Goal: Information Seeking & Learning: Check status

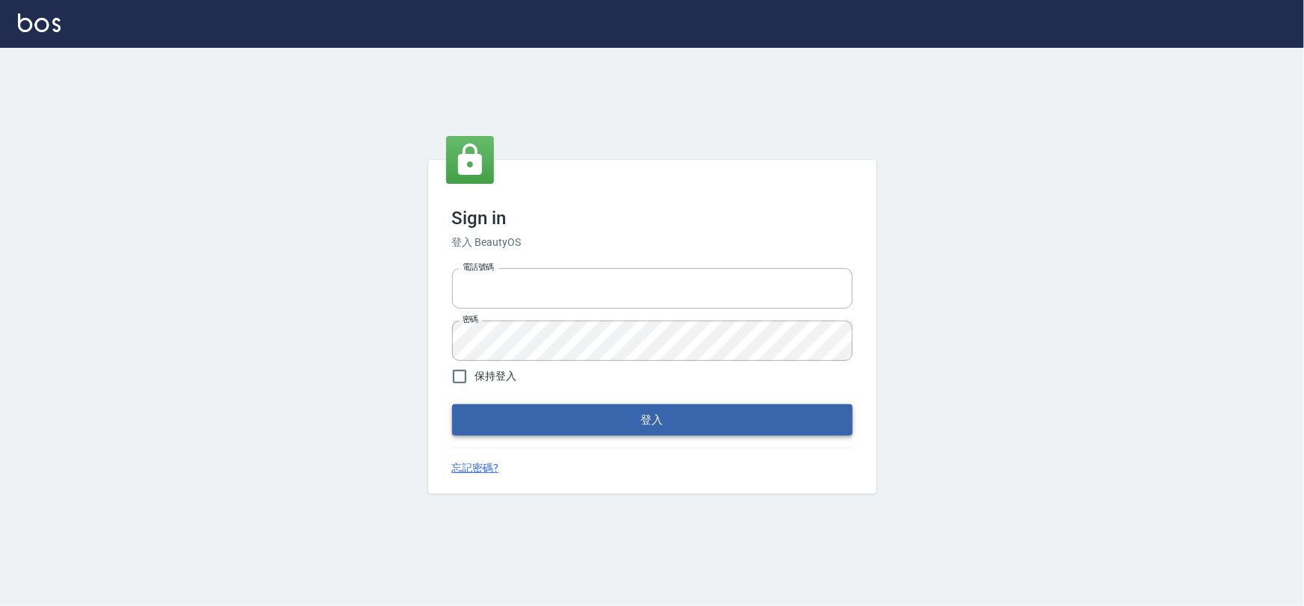
type input "0975575780"
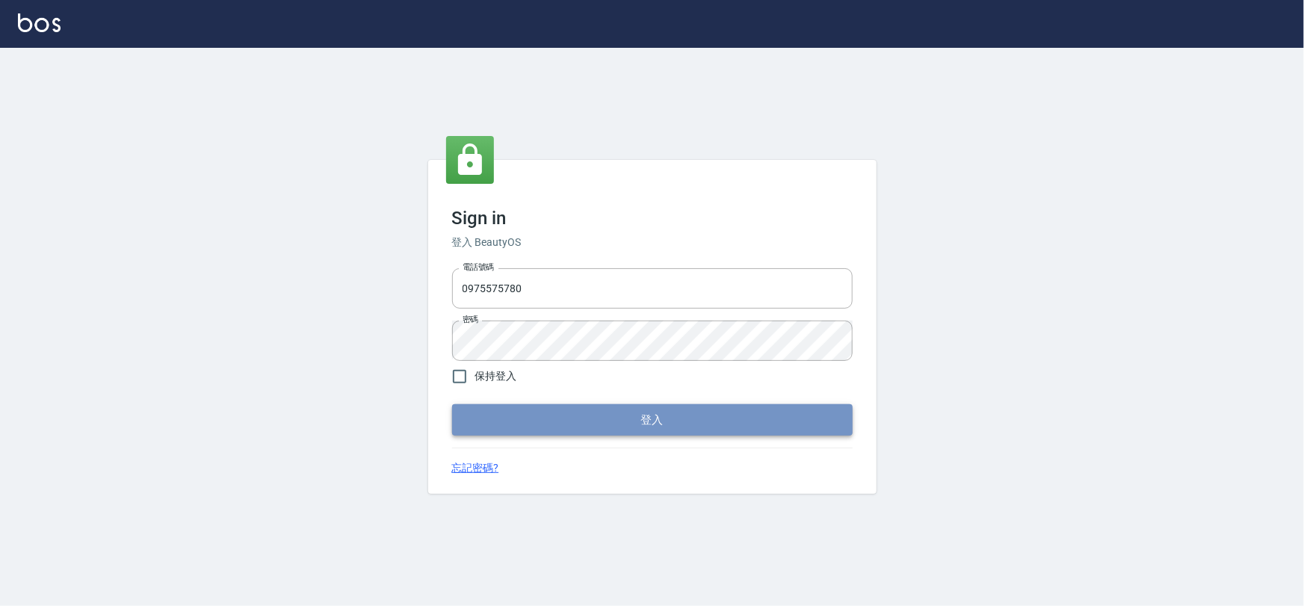
click at [632, 417] on button "登入" at bounding box center [652, 419] width 401 height 31
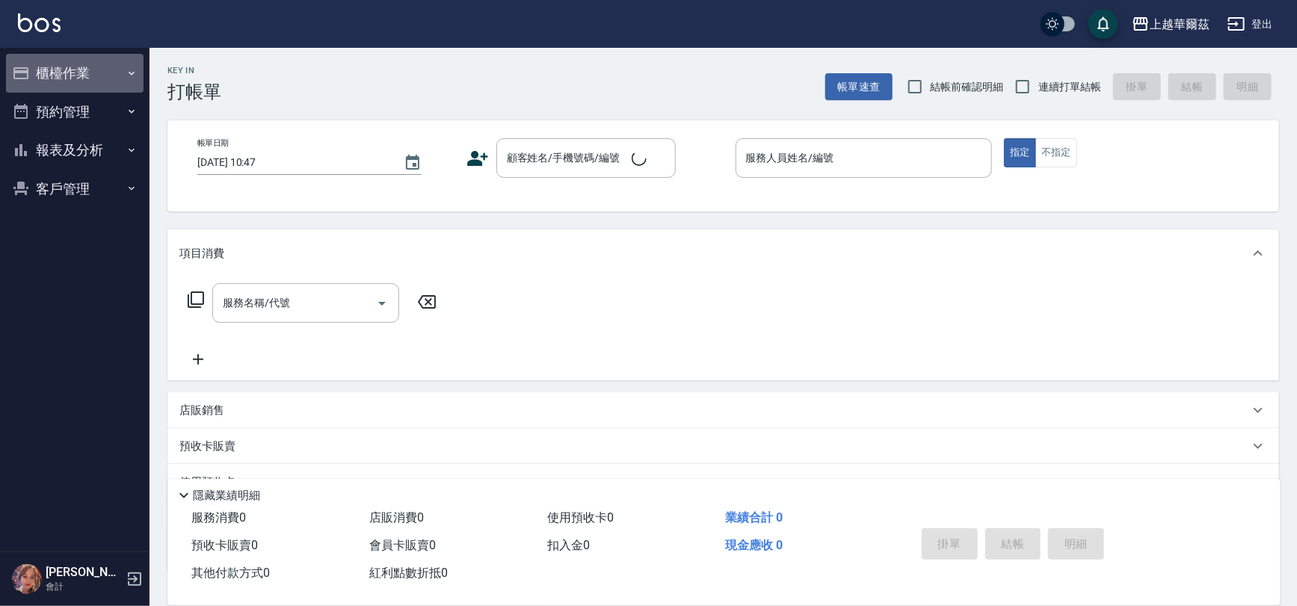
click at [67, 68] on button "櫃檯作業" at bounding box center [75, 73] width 138 height 39
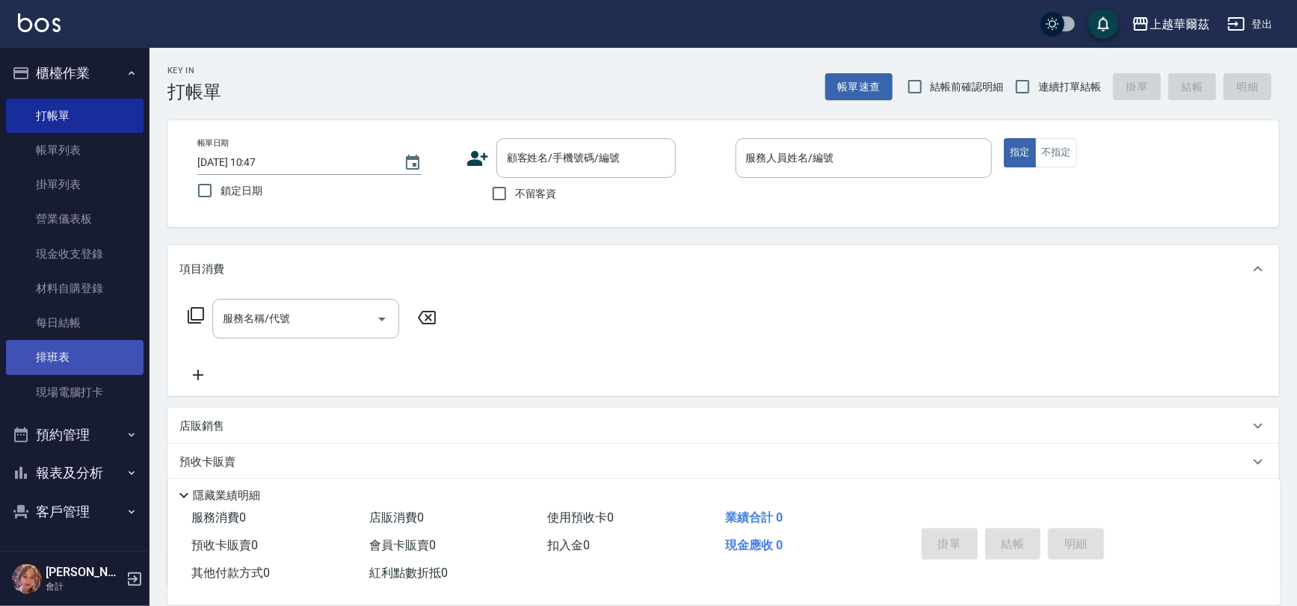
click at [60, 354] on link "排班表" at bounding box center [75, 357] width 138 height 34
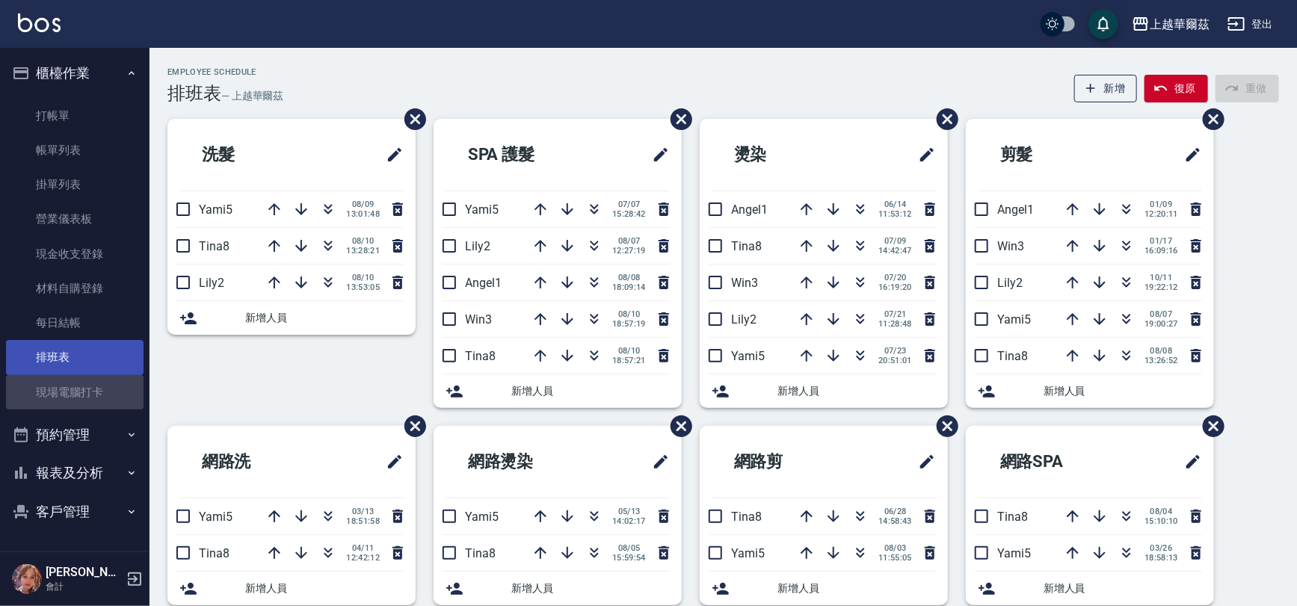
drag, startPoint x: 75, startPoint y: 389, endPoint x: 93, endPoint y: 366, distance: 29.9
click at [76, 389] on link "現場電腦打卡" at bounding box center [75, 392] width 138 height 34
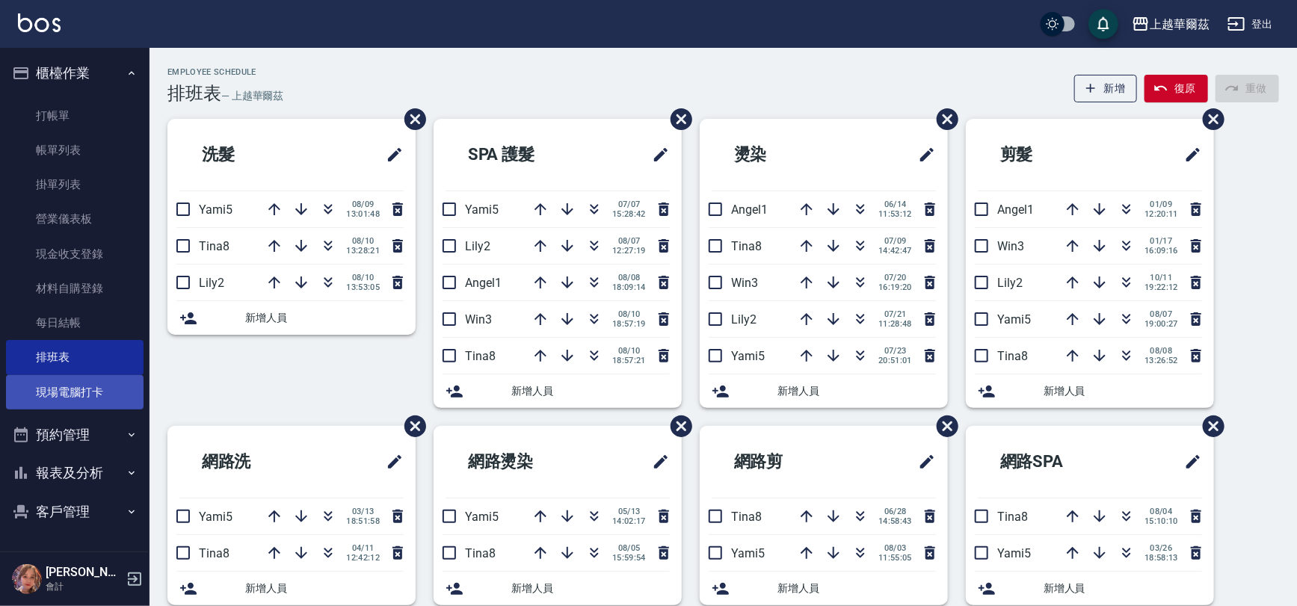
click at [60, 395] on link "現場電腦打卡" at bounding box center [75, 392] width 138 height 34
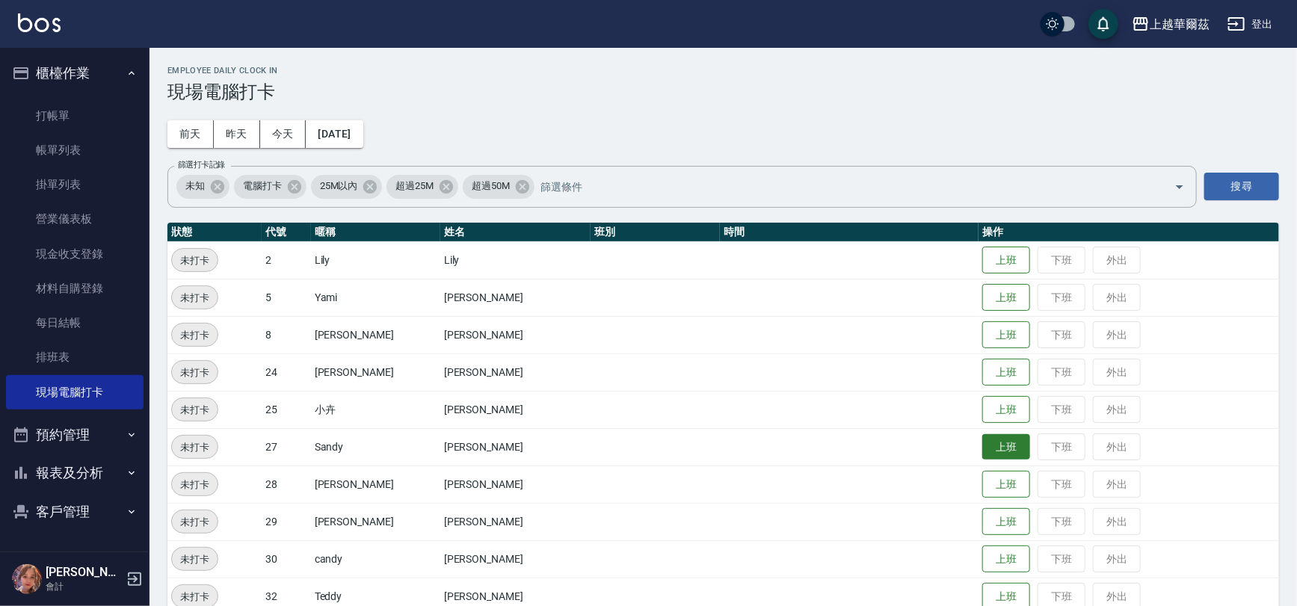
click at [990, 456] on button "上班" at bounding box center [1006, 447] width 48 height 26
click at [67, 467] on button "報表及分析" at bounding box center [75, 473] width 138 height 39
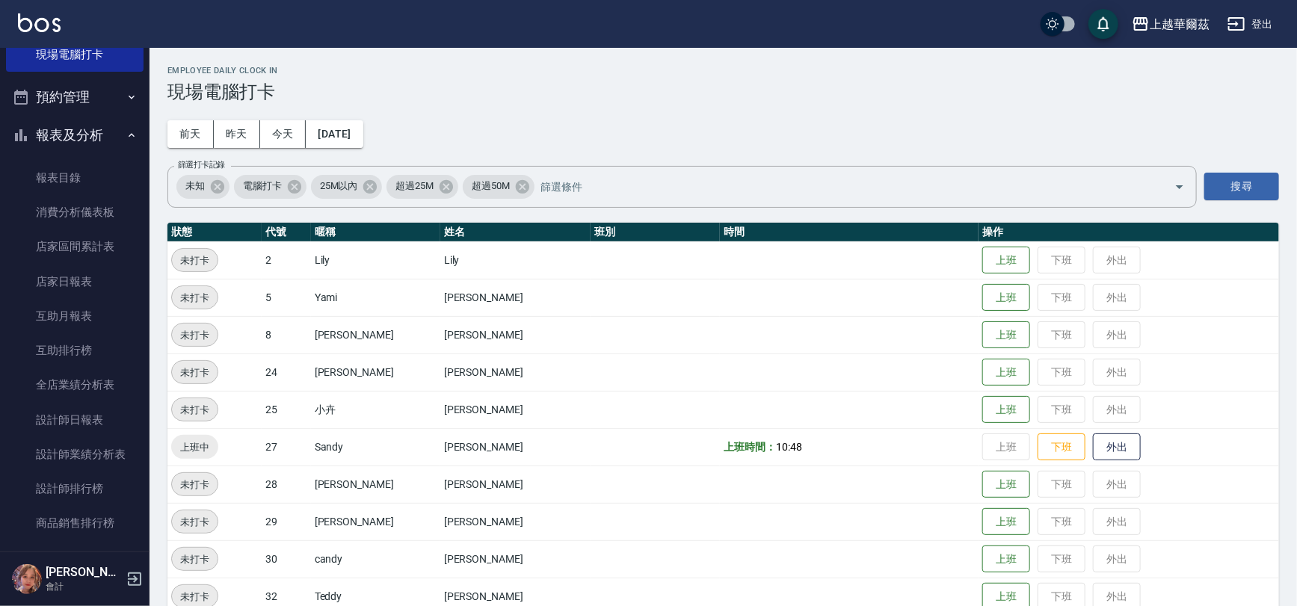
scroll to position [333, 0]
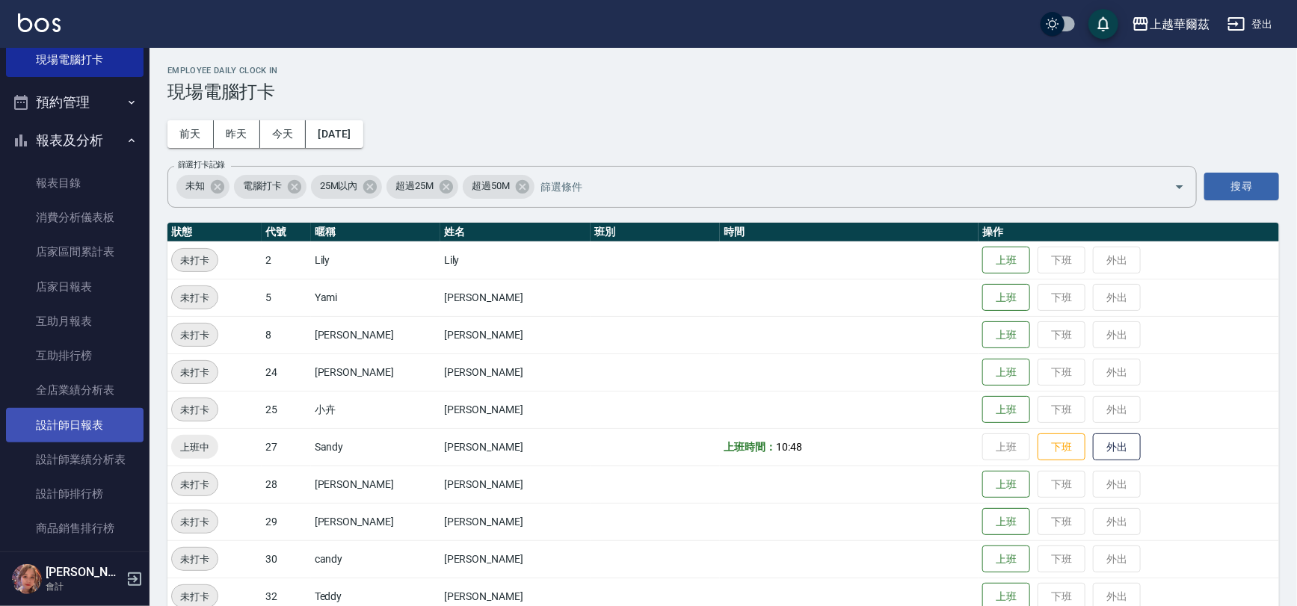
click at [89, 432] on link "設計師日報表" at bounding box center [75, 425] width 138 height 34
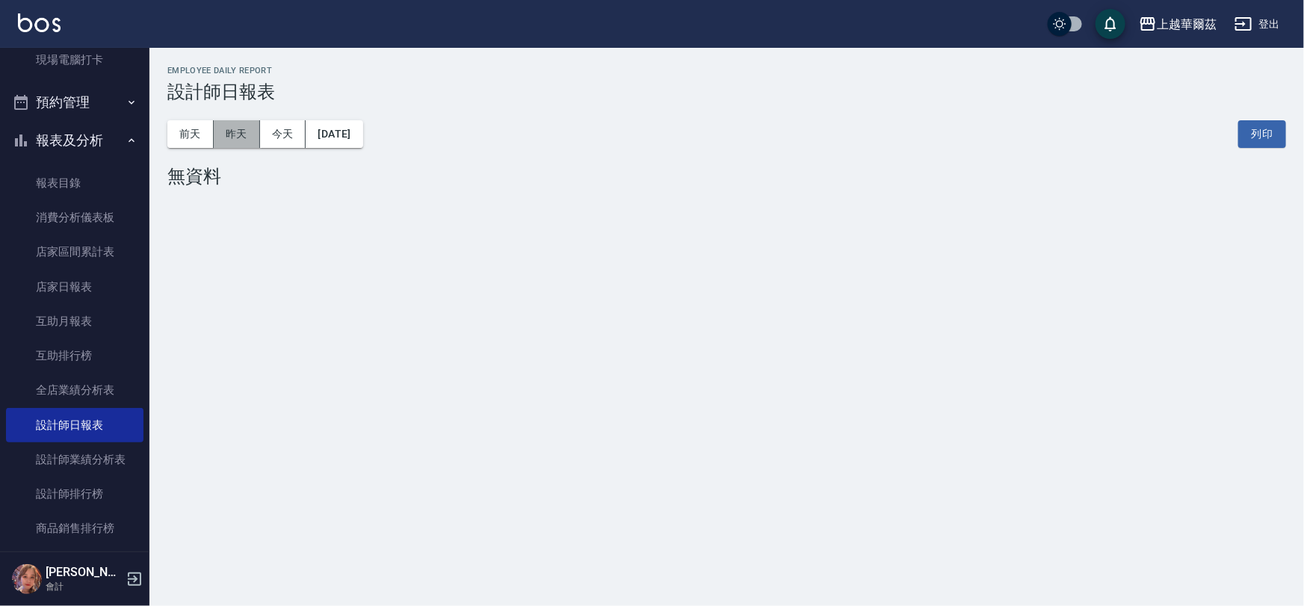
click at [232, 135] on button "昨天" at bounding box center [237, 134] width 46 height 28
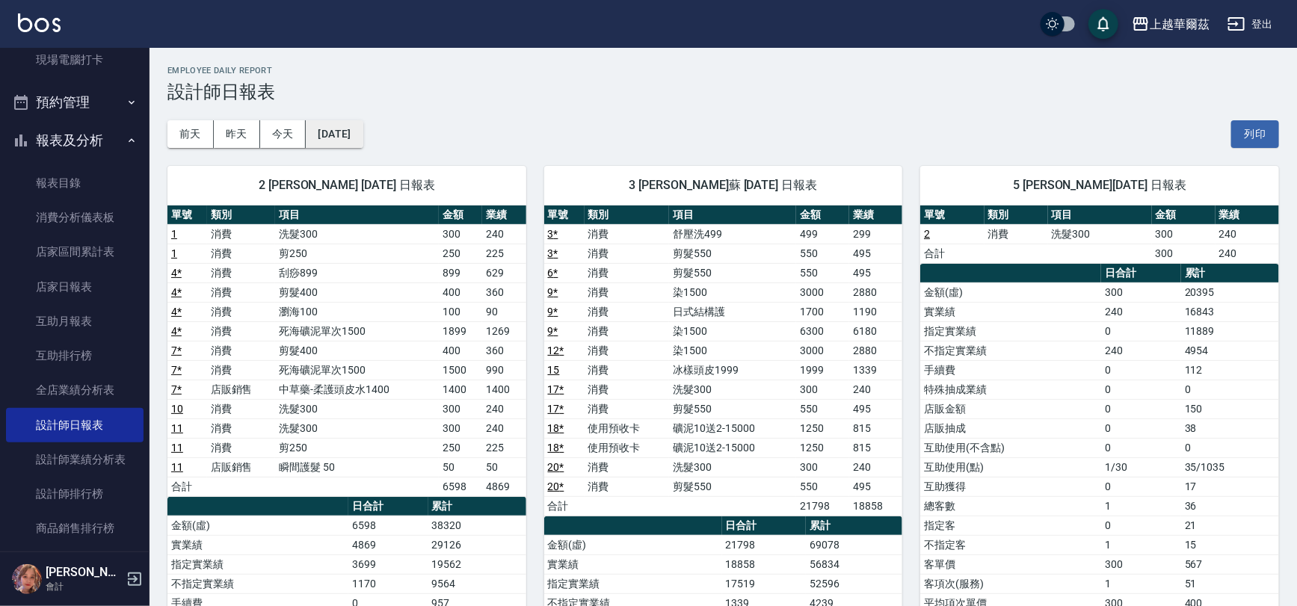
click at [318, 129] on button "[DATE]" at bounding box center [334, 134] width 57 height 28
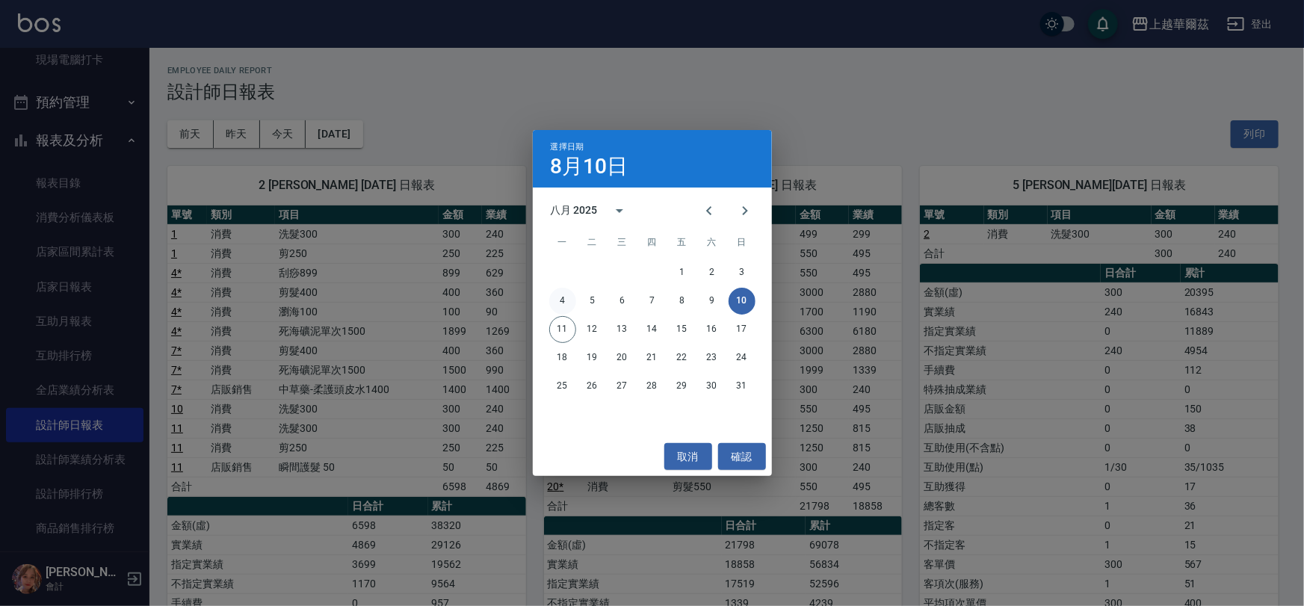
click at [559, 304] on button "4" at bounding box center [562, 301] width 27 height 27
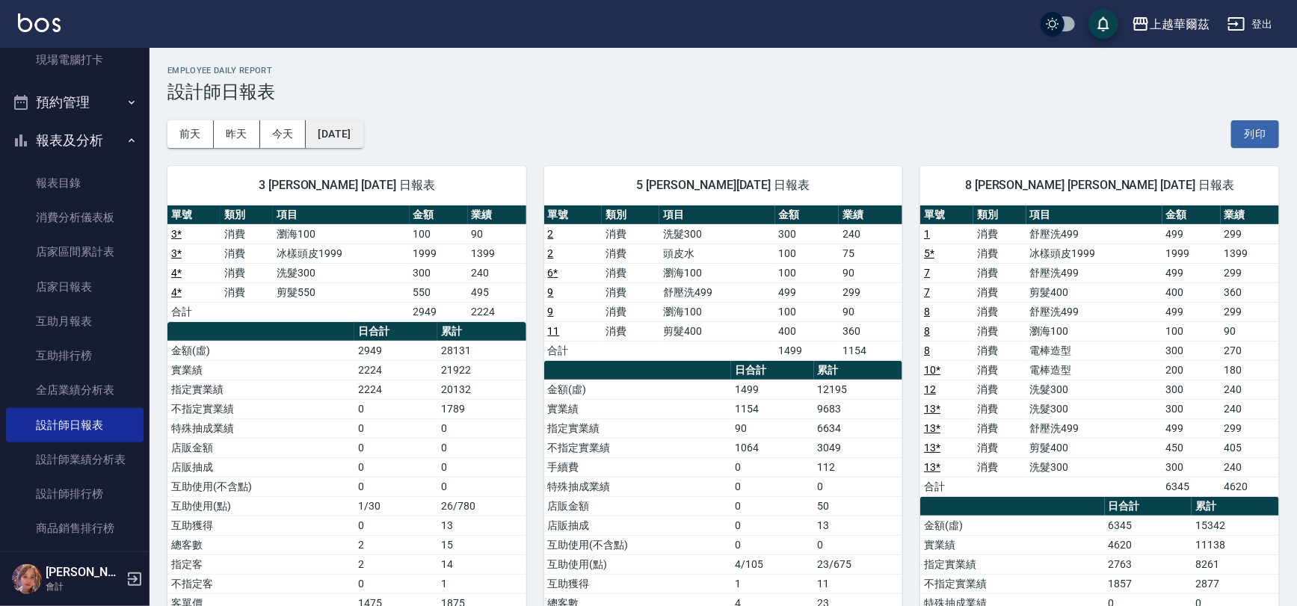
click at [339, 140] on button "[DATE]" at bounding box center [334, 134] width 57 height 28
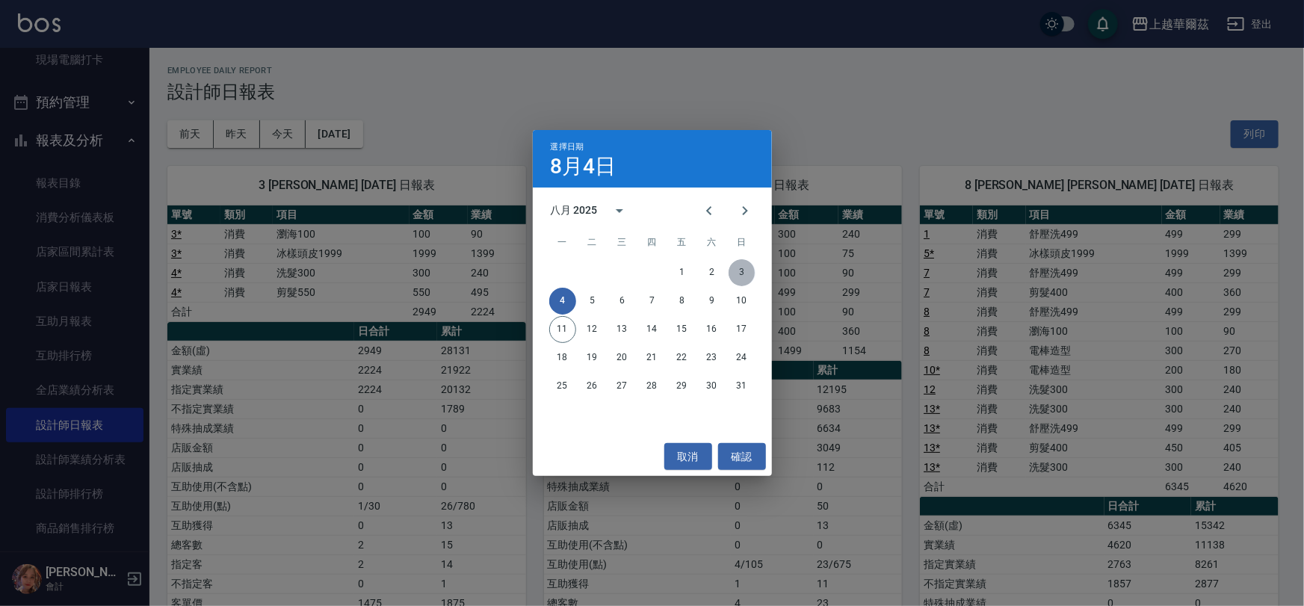
click at [741, 276] on button "3" at bounding box center [742, 272] width 27 height 27
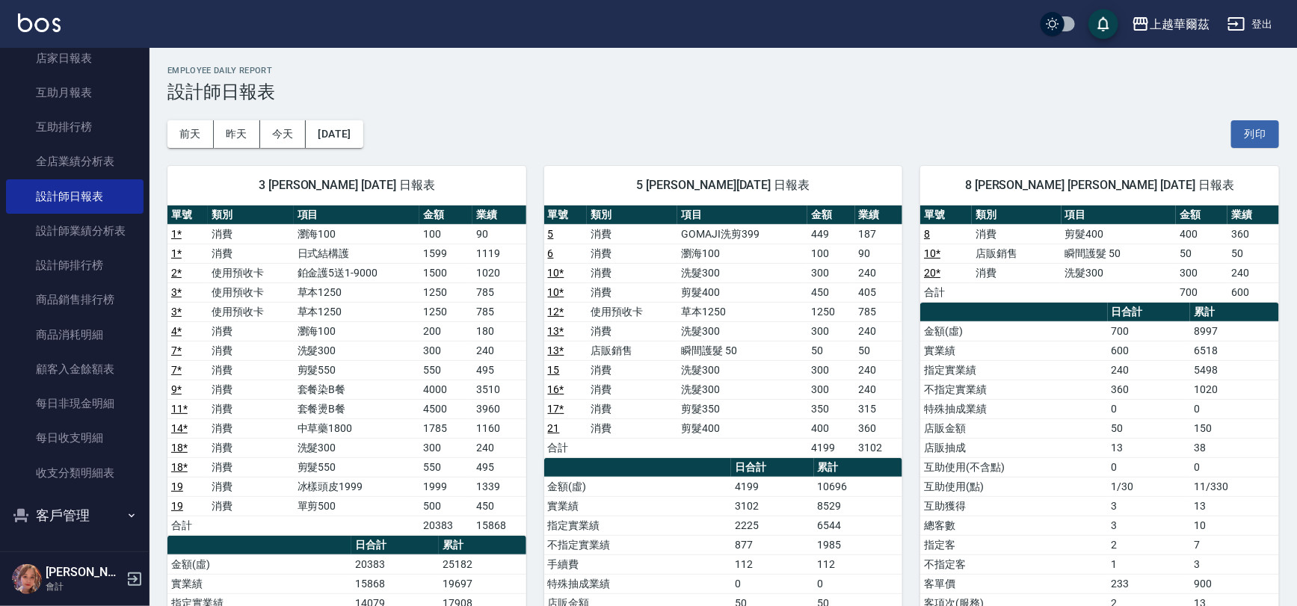
scroll to position [120, 0]
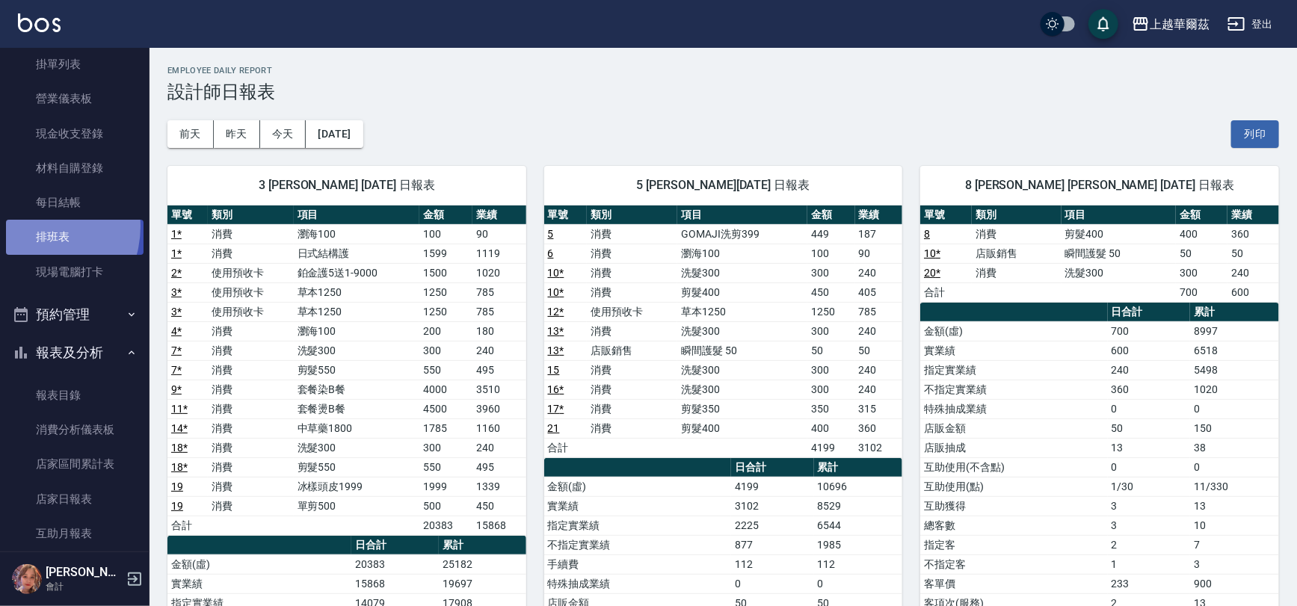
click at [31, 226] on link "排班表" at bounding box center [75, 237] width 138 height 34
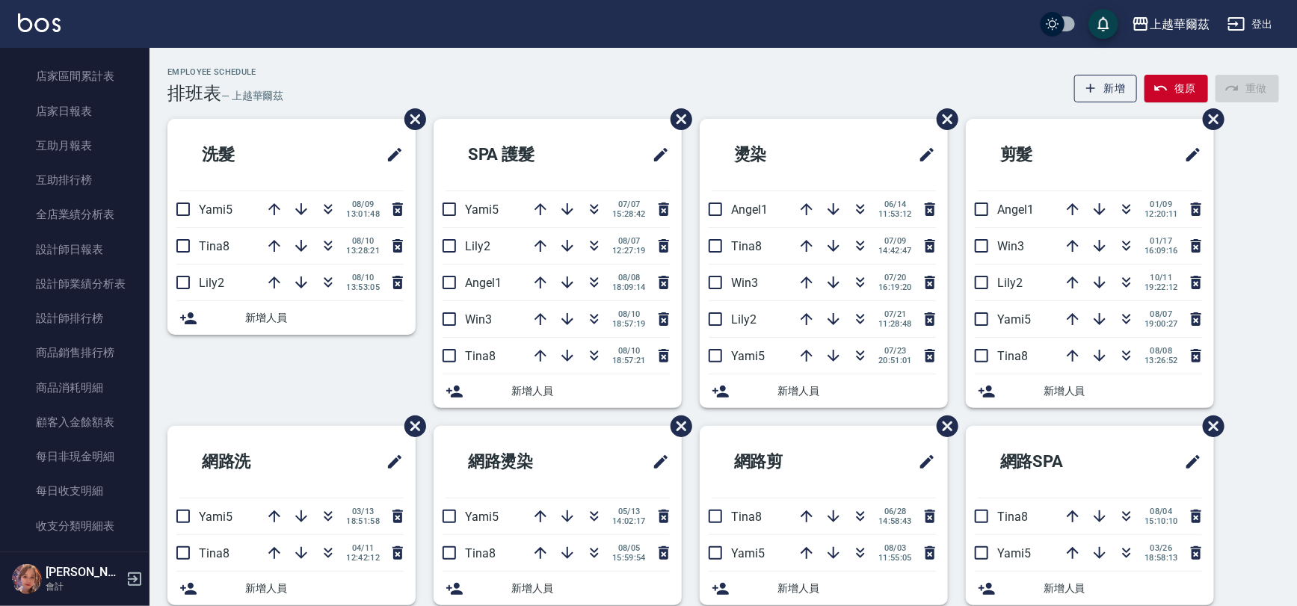
scroll to position [481, 0]
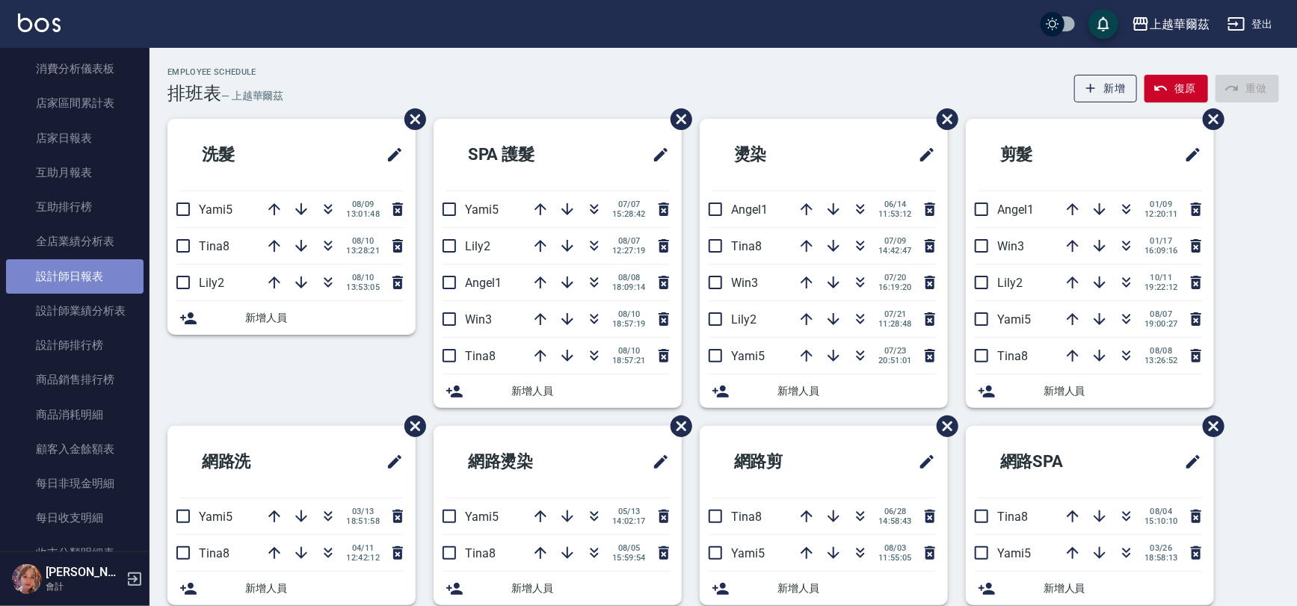
click at [101, 280] on link "設計師日報表" at bounding box center [75, 276] width 138 height 34
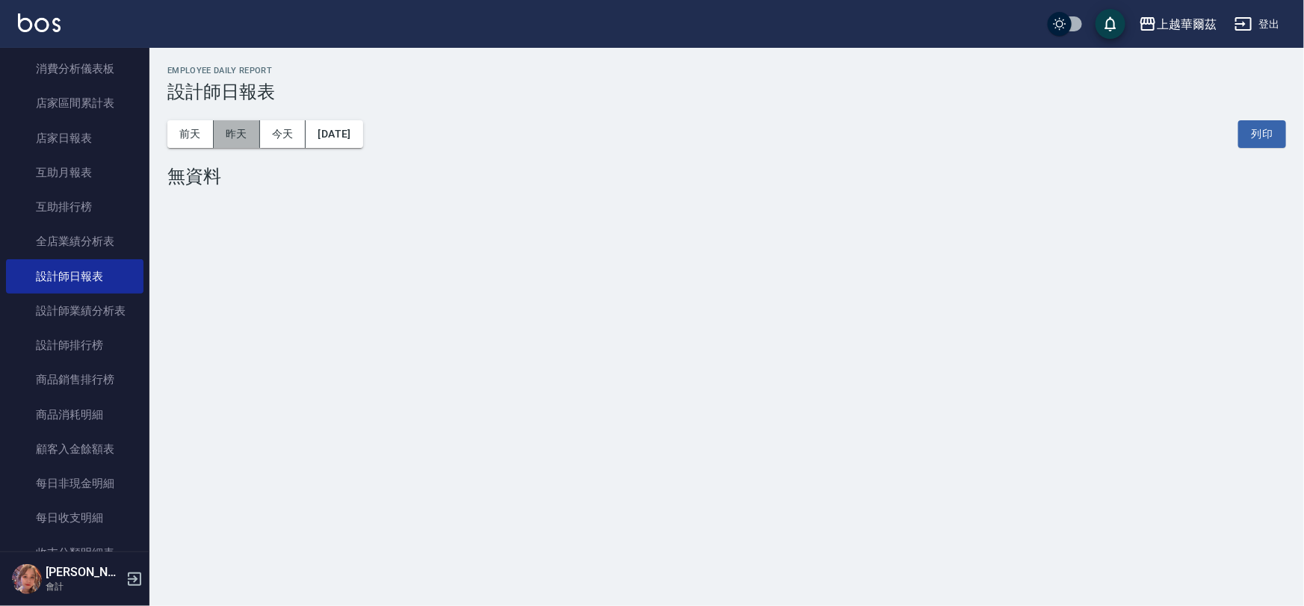
click at [232, 132] on button "昨天" at bounding box center [237, 134] width 46 height 28
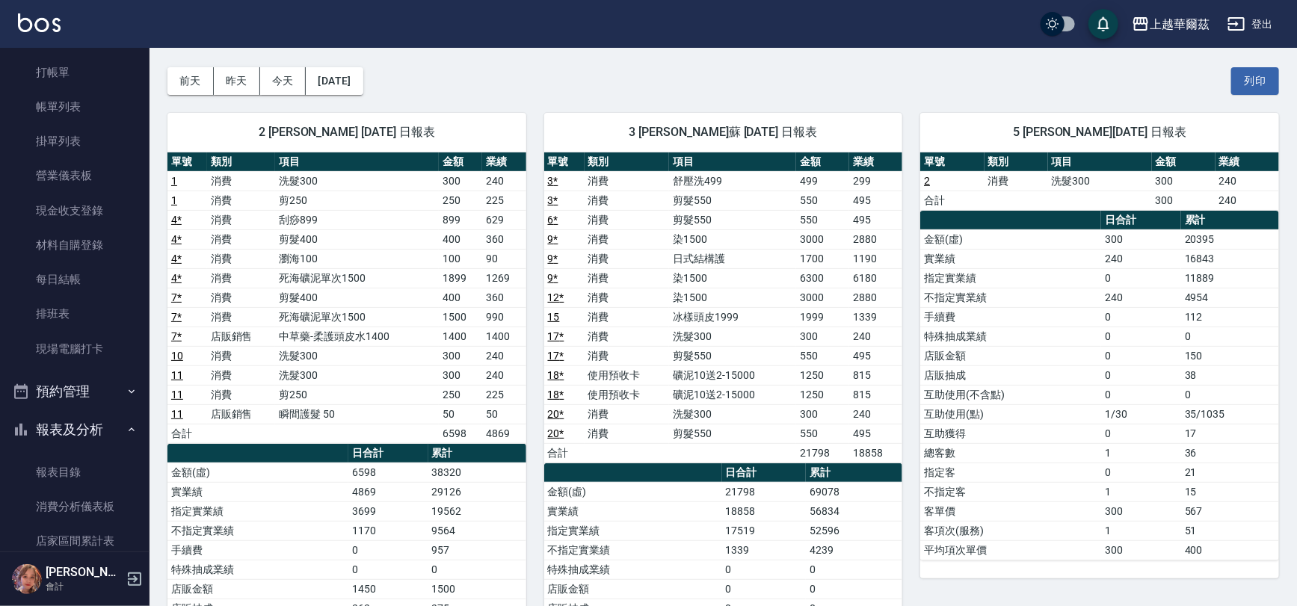
scroll to position [31, 0]
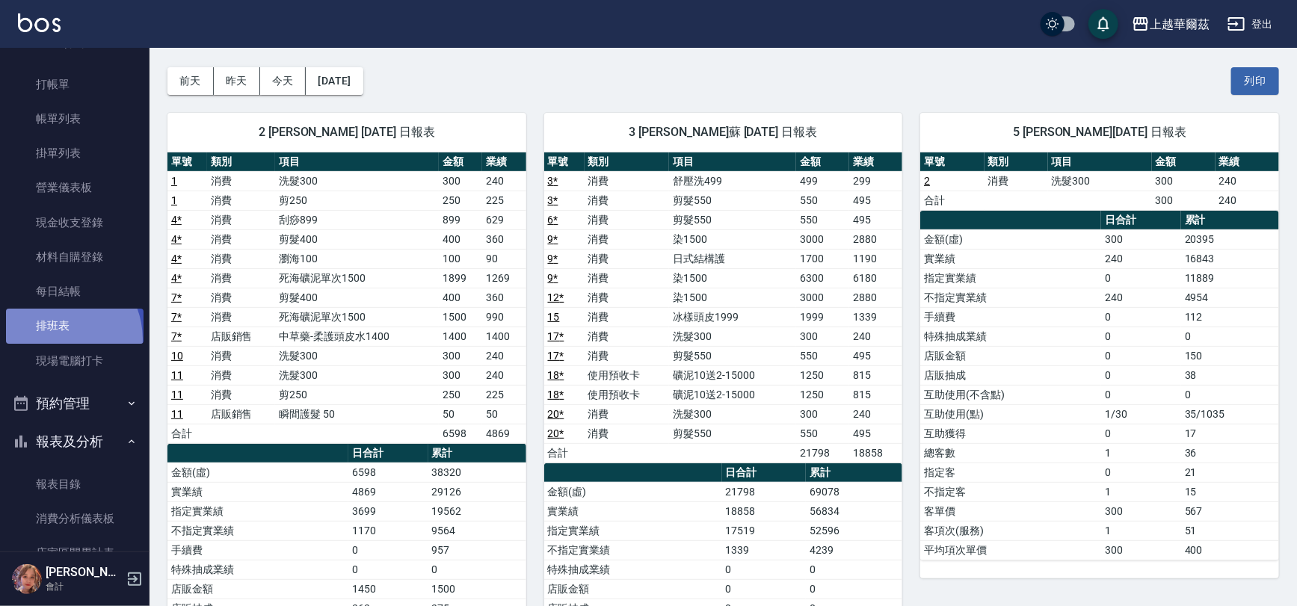
click at [55, 339] on link "排班表" at bounding box center [75, 326] width 138 height 34
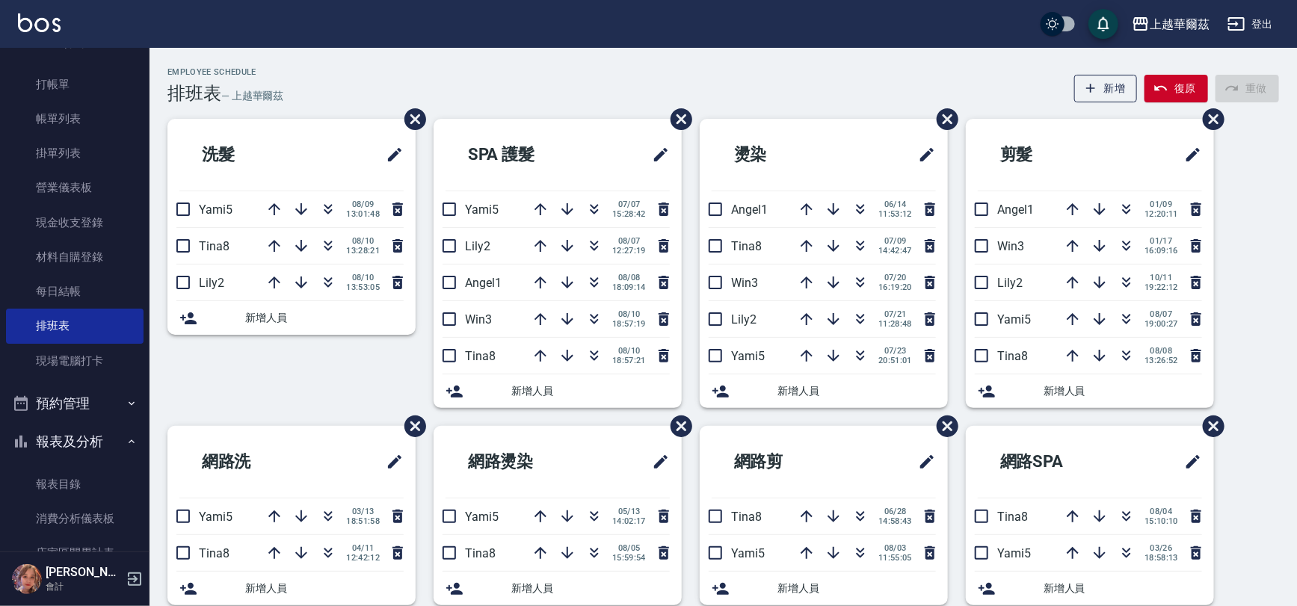
scroll to position [472, 0]
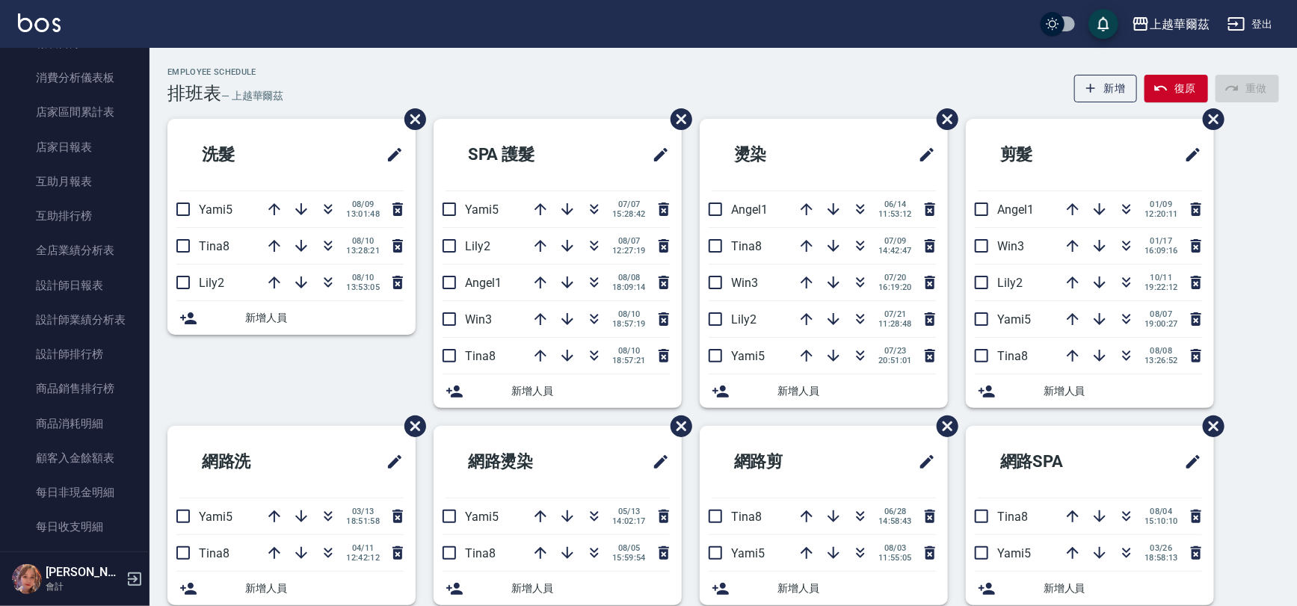
drag, startPoint x: 153, startPoint y: 342, endPoint x: 150, endPoint y: 372, distance: 30.8
click at [154, 375] on div "洗髮 Yami5 [DATE] 13:01:48 Tina8 [DATE] 13:28:21 Lily2 [DATE] 13:53:05 新增人員" at bounding box center [283, 272] width 266 height 307
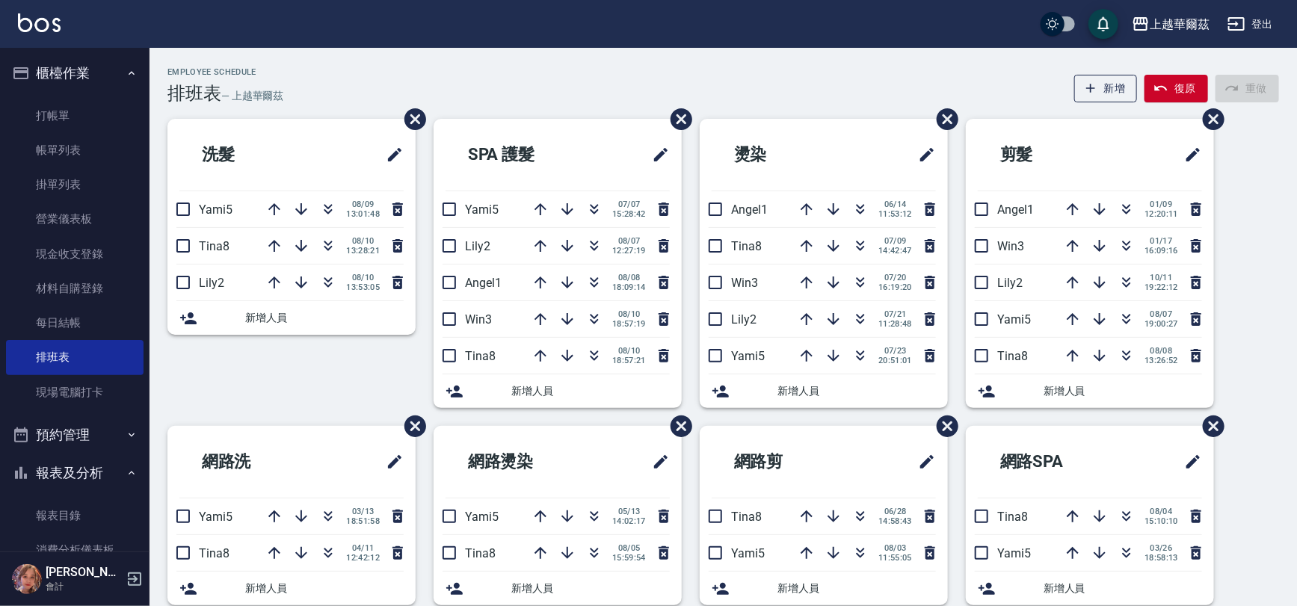
scroll to position [441, 0]
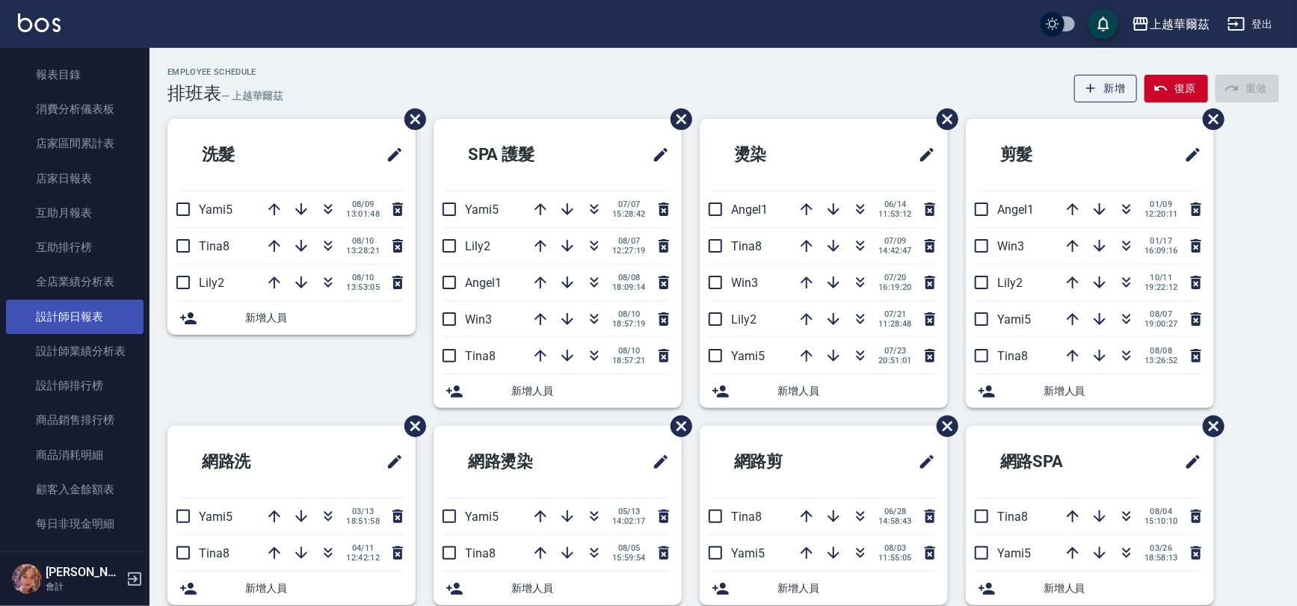
click at [97, 313] on link "設計師日報表" at bounding box center [75, 317] width 138 height 34
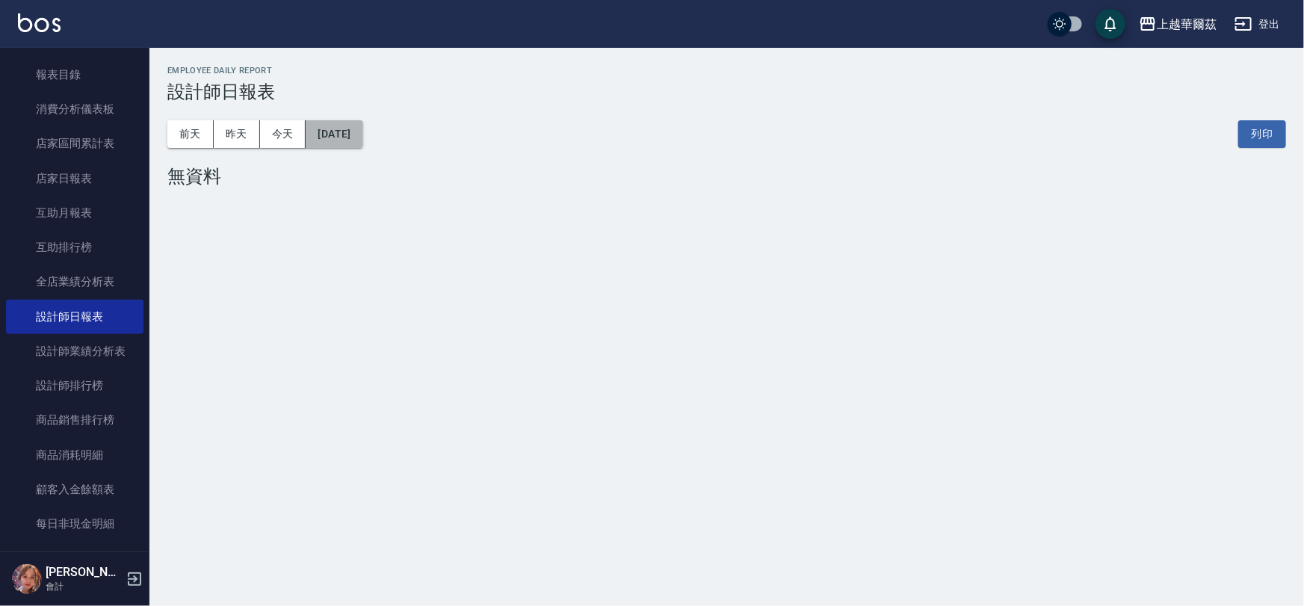
click at [343, 134] on button "[DATE]" at bounding box center [334, 134] width 57 height 28
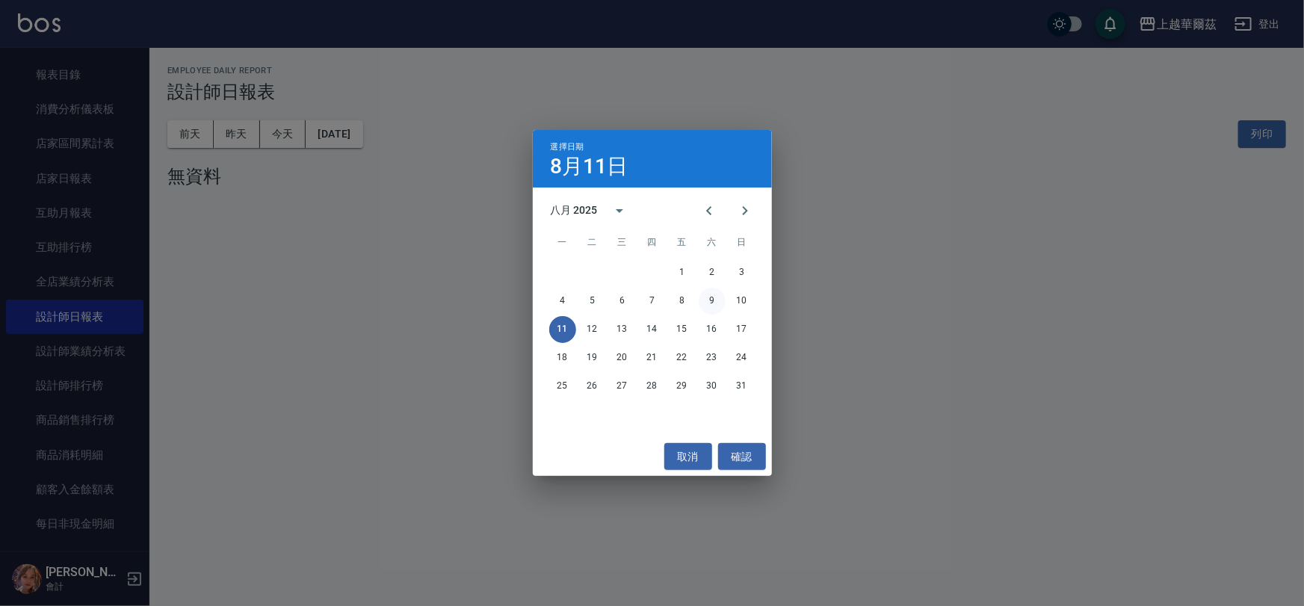
click at [715, 300] on button "9" at bounding box center [712, 301] width 27 height 27
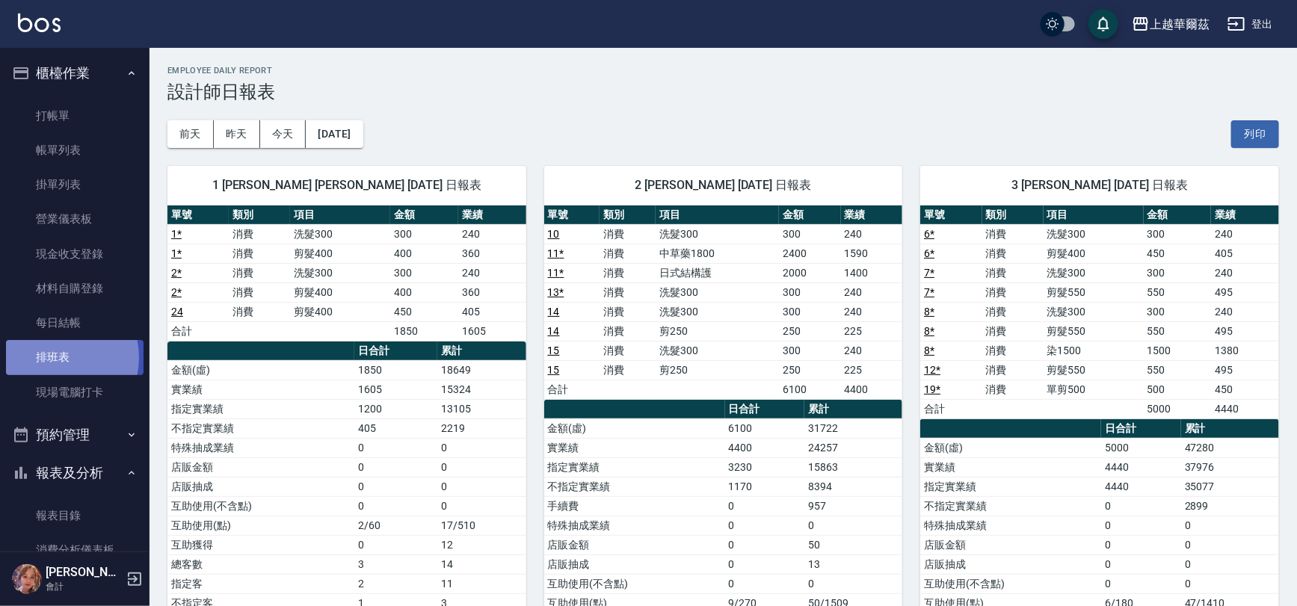
click at [52, 357] on link "排班表" at bounding box center [75, 357] width 138 height 34
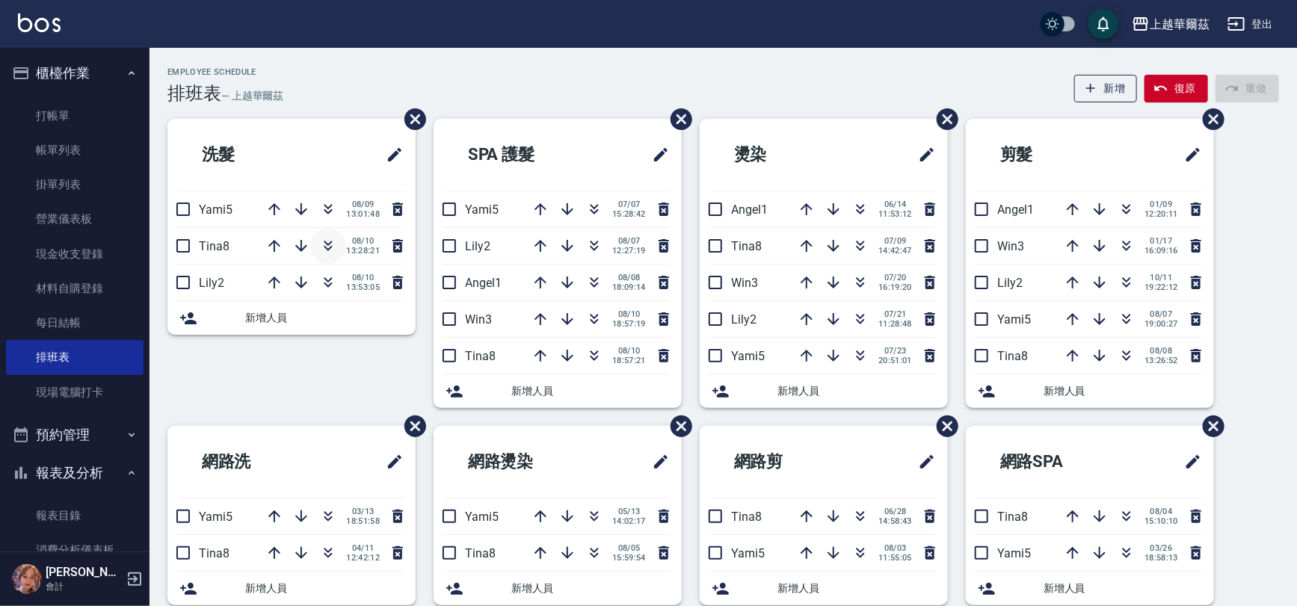
click at [322, 244] on icon "button" at bounding box center [328, 246] width 18 height 18
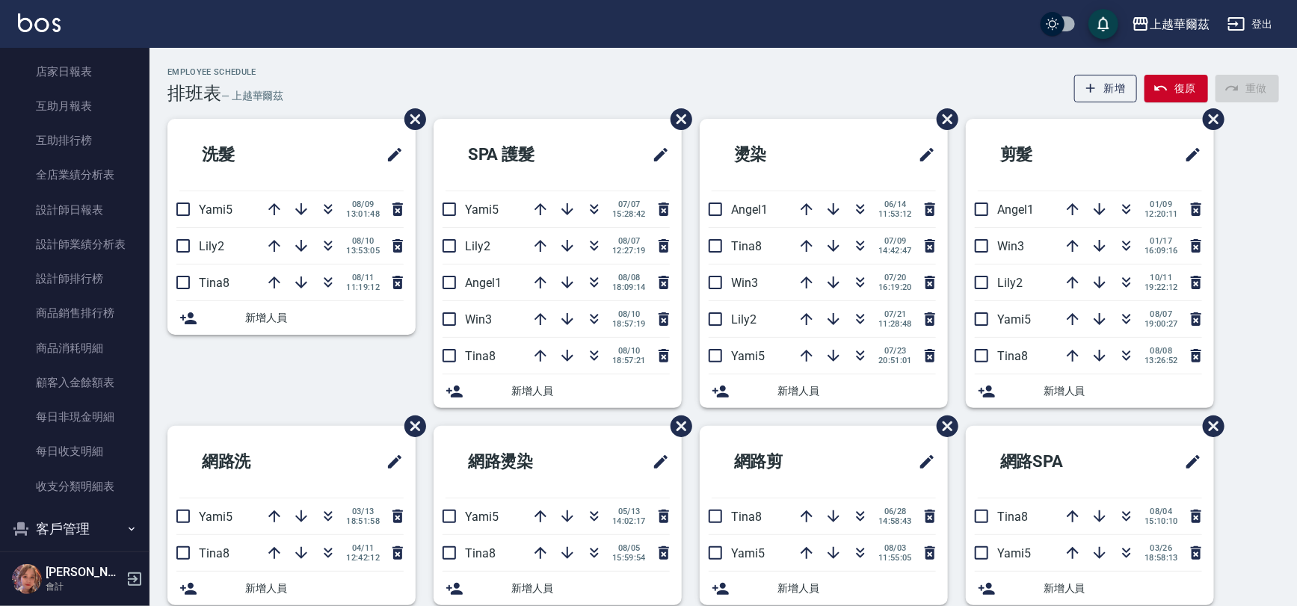
scroll to position [561, 0]
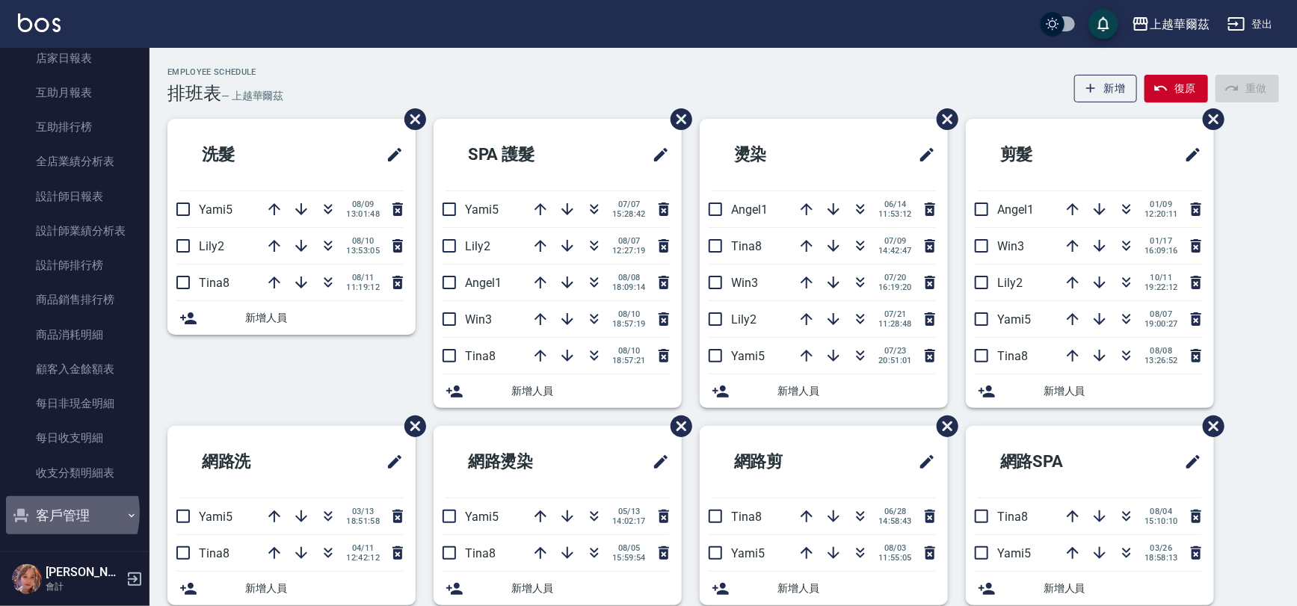
click at [49, 512] on button "客戶管理" at bounding box center [75, 515] width 138 height 39
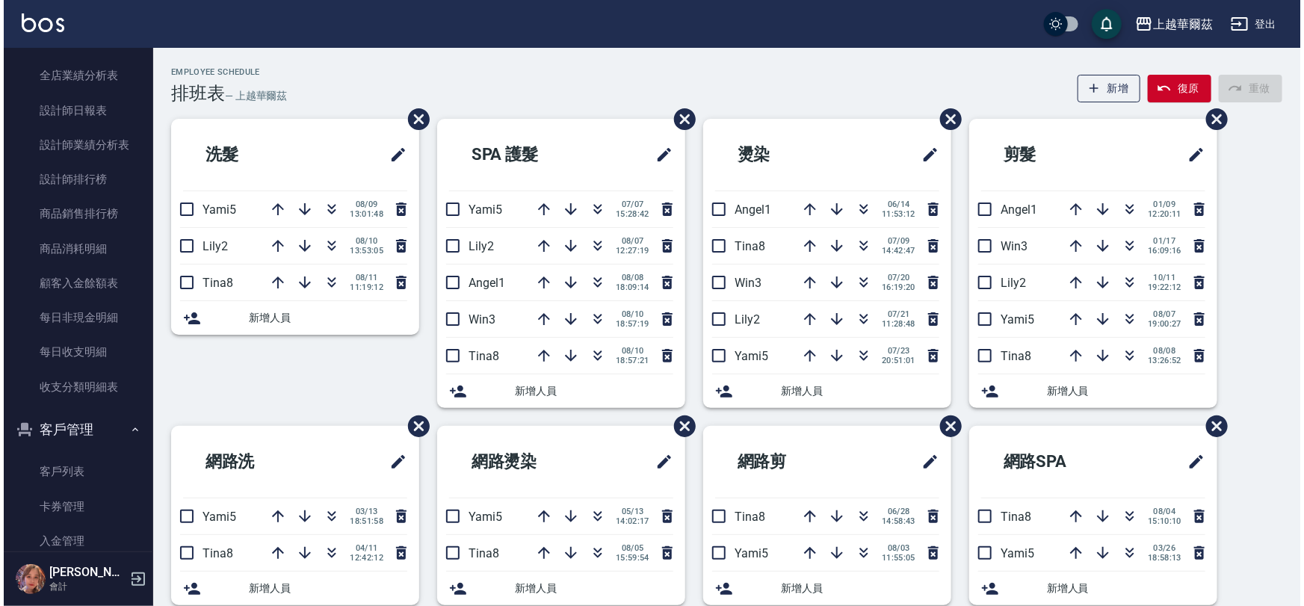
scroll to position [677, 0]
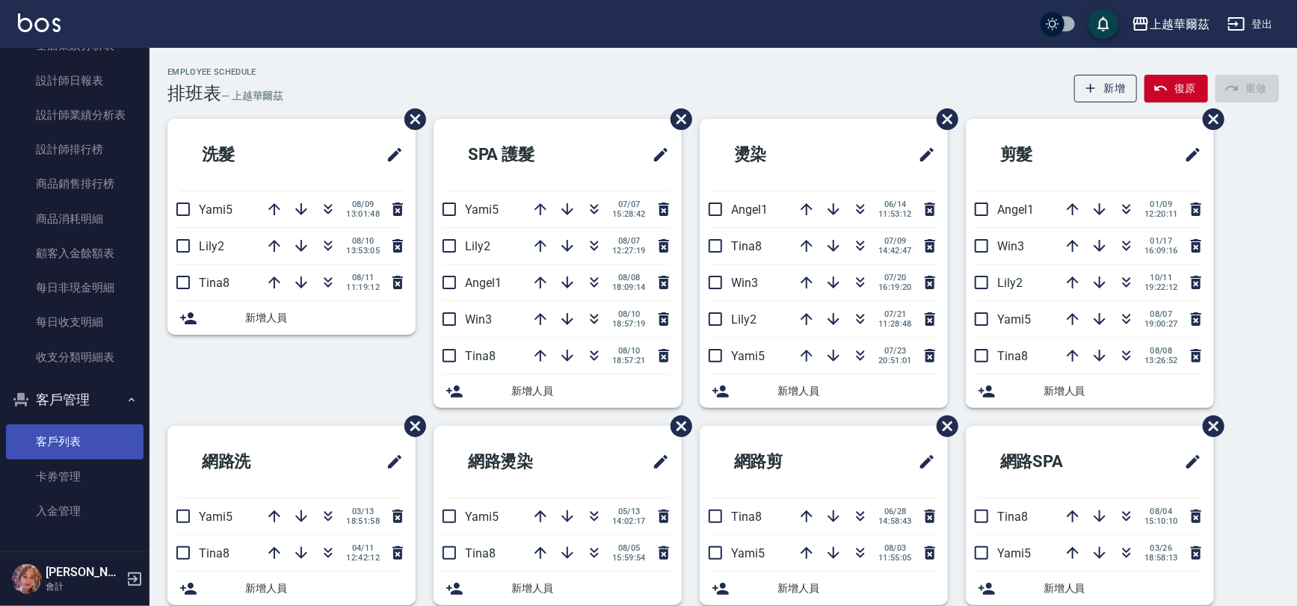
click at [55, 426] on link "客戶列表" at bounding box center [75, 442] width 138 height 34
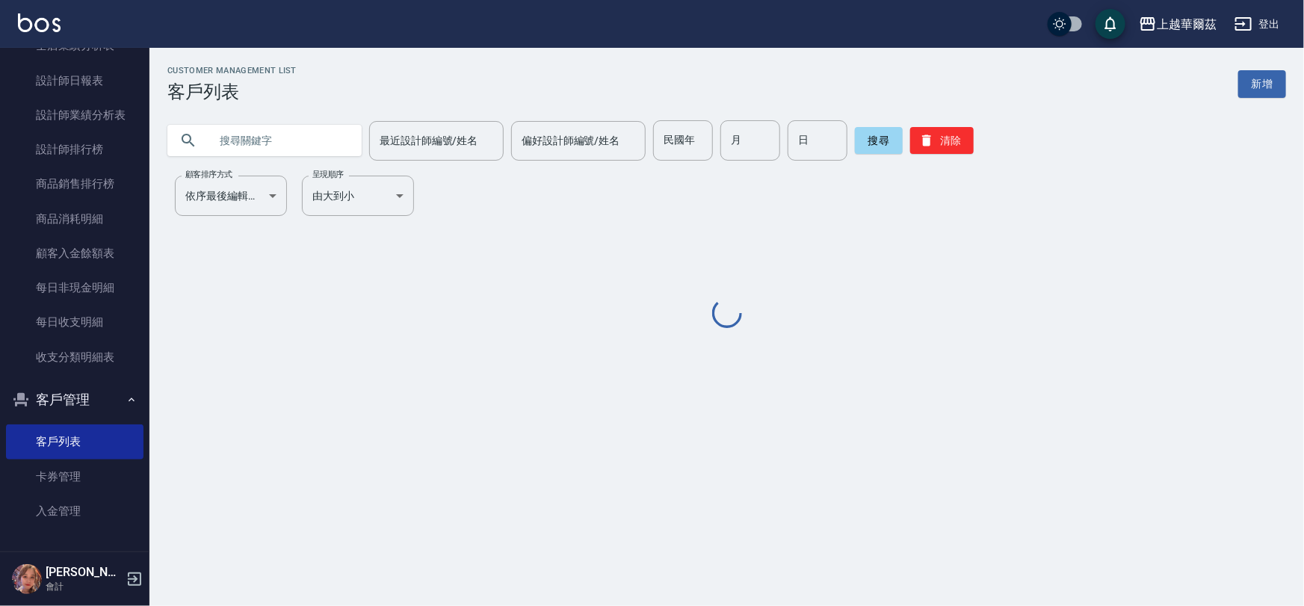
click at [327, 142] on input "text" at bounding box center [279, 140] width 141 height 40
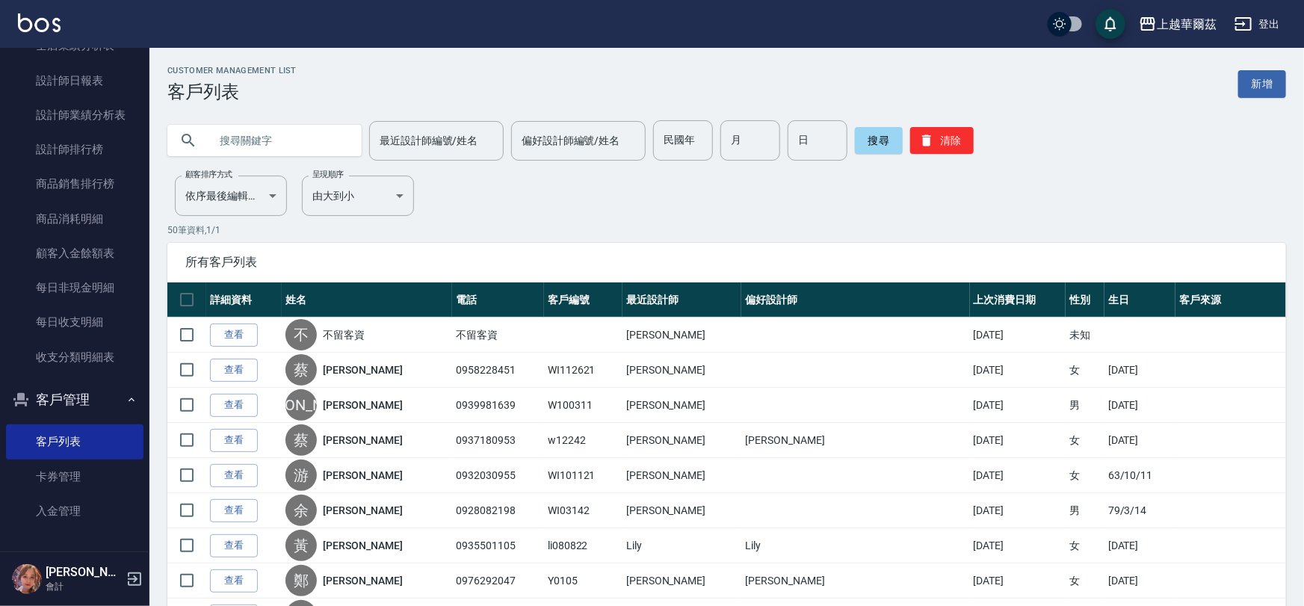
click at [289, 139] on input "text" at bounding box center [279, 140] width 141 height 40
type input "c"
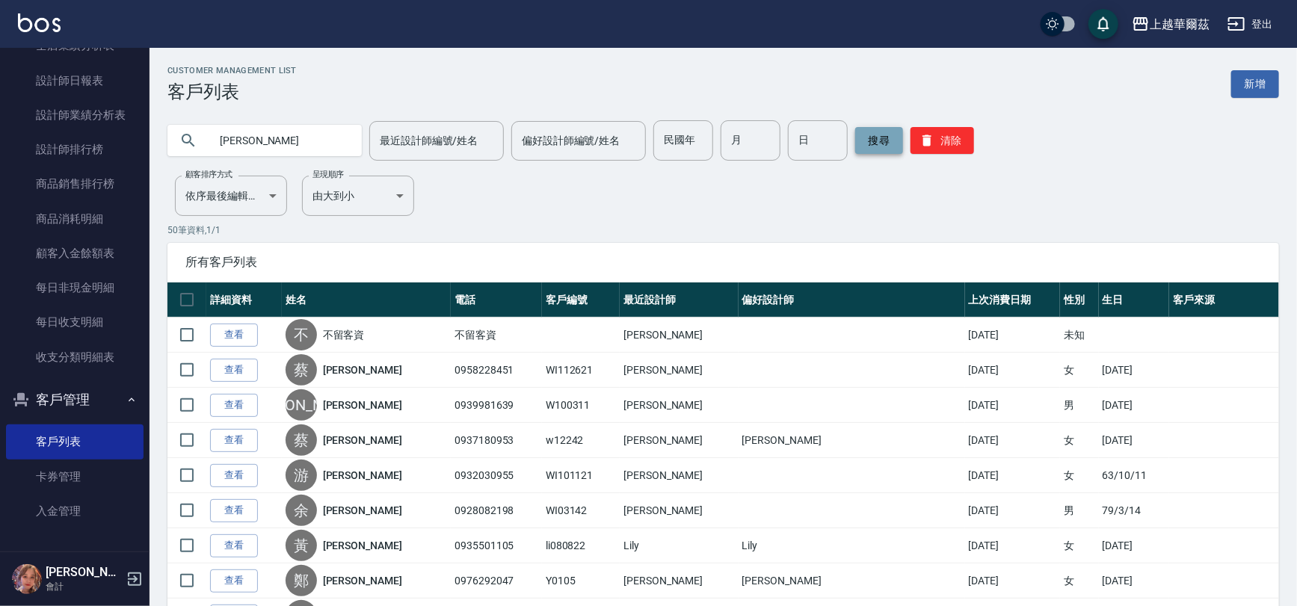
type input "[PERSON_NAME]"
click at [884, 127] on button "搜尋" at bounding box center [879, 140] width 48 height 27
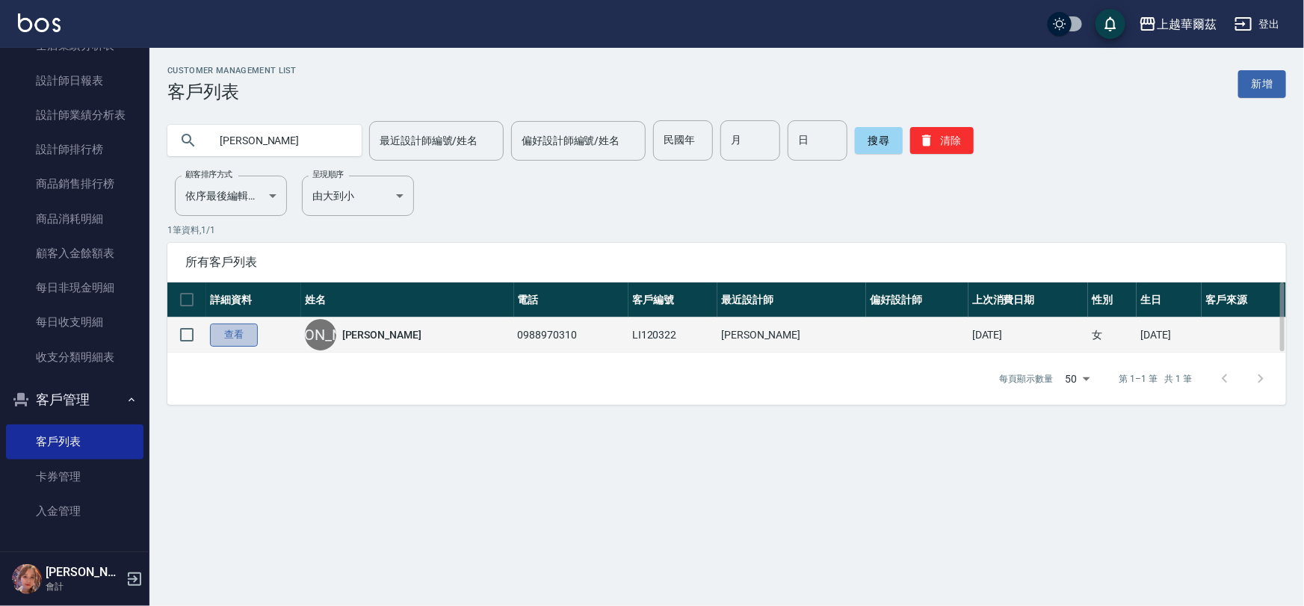
click at [246, 339] on link "查看" at bounding box center [234, 335] width 48 height 23
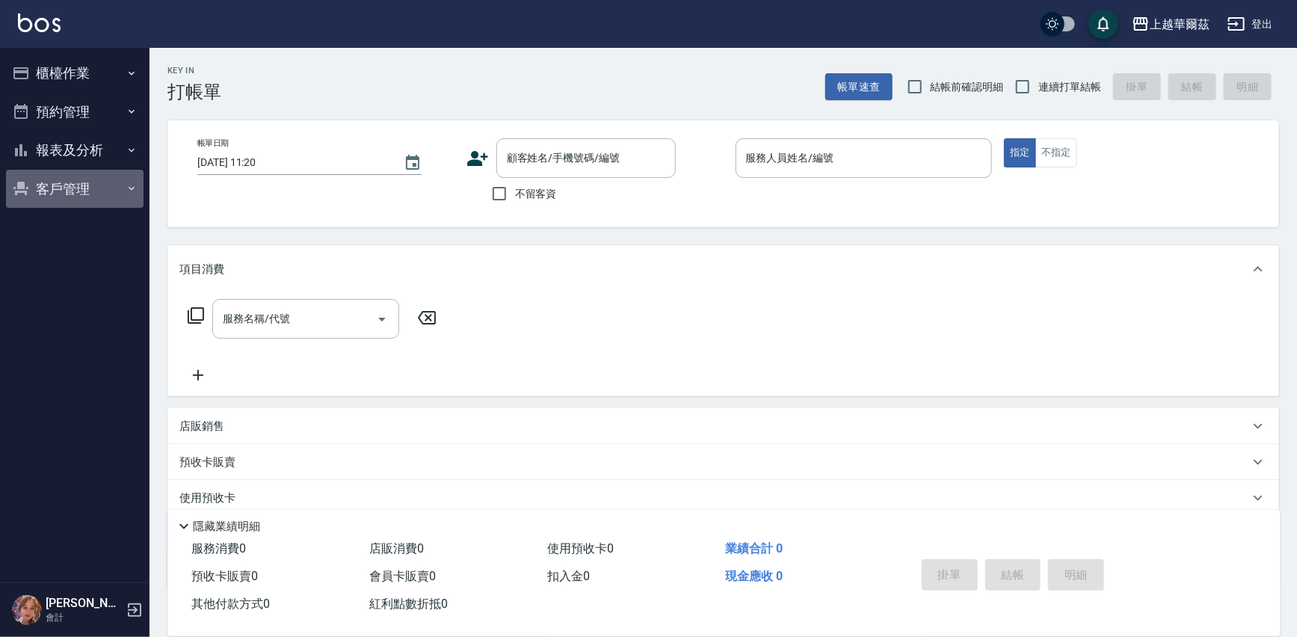
click at [89, 186] on button "客戶管理" at bounding box center [75, 189] width 138 height 39
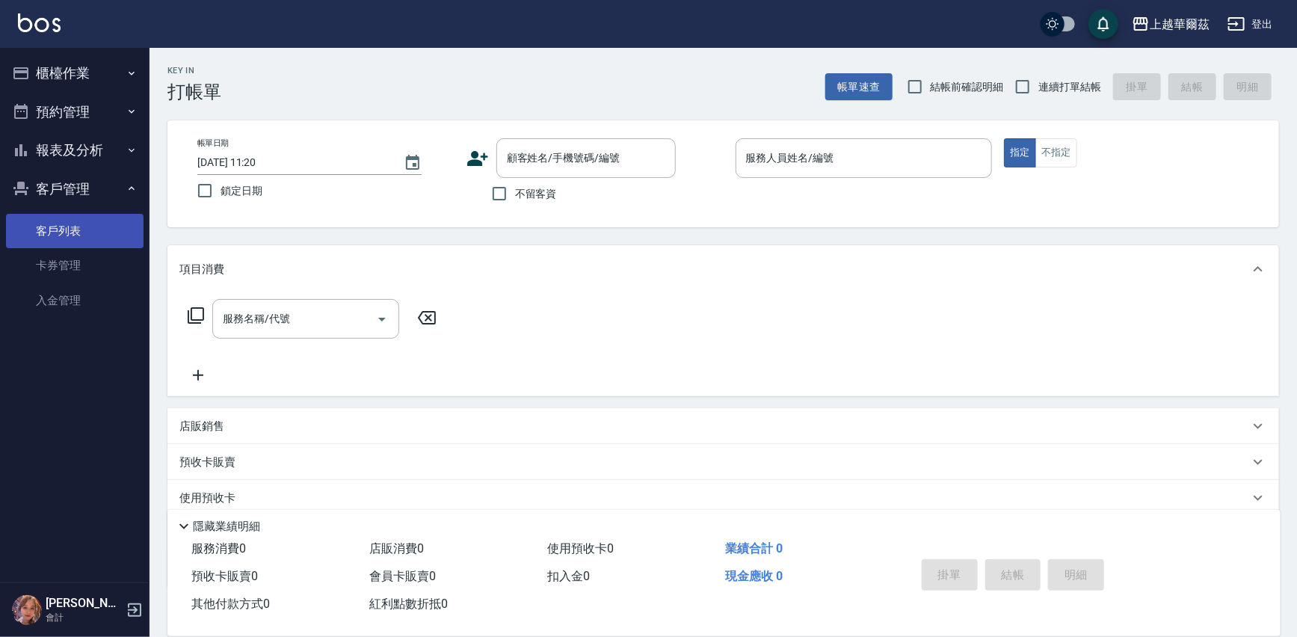
click at [64, 235] on link "客戶列表" at bounding box center [75, 231] width 138 height 34
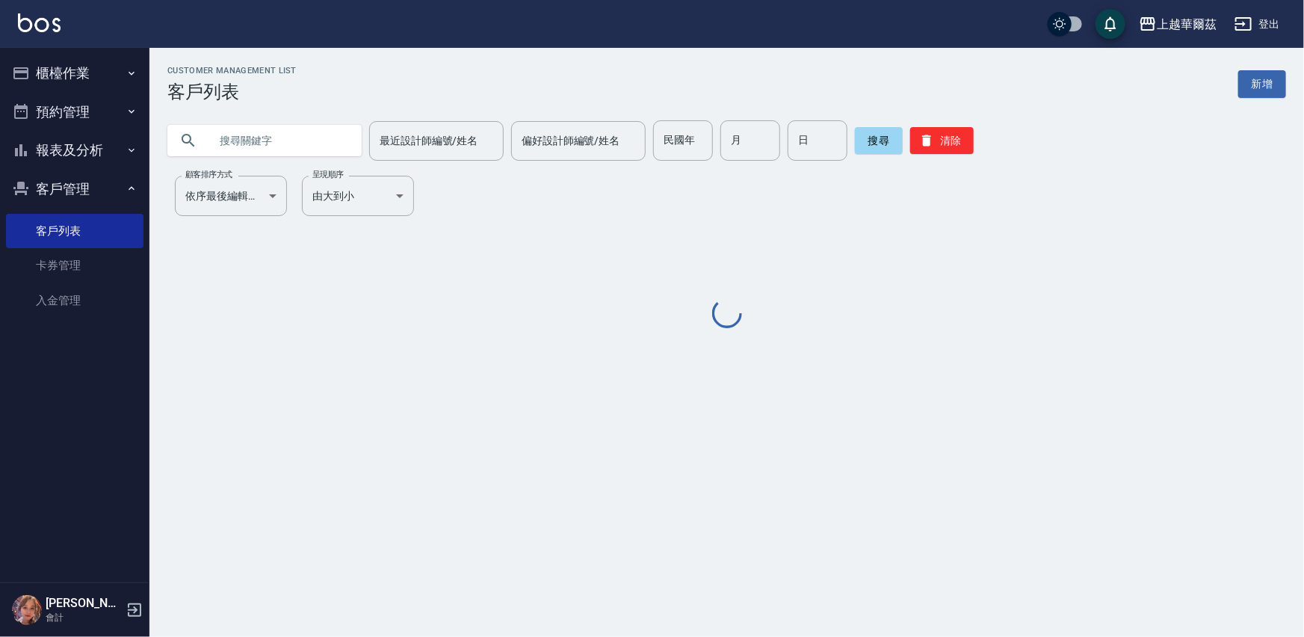
click at [280, 136] on input "text" at bounding box center [279, 140] width 141 height 40
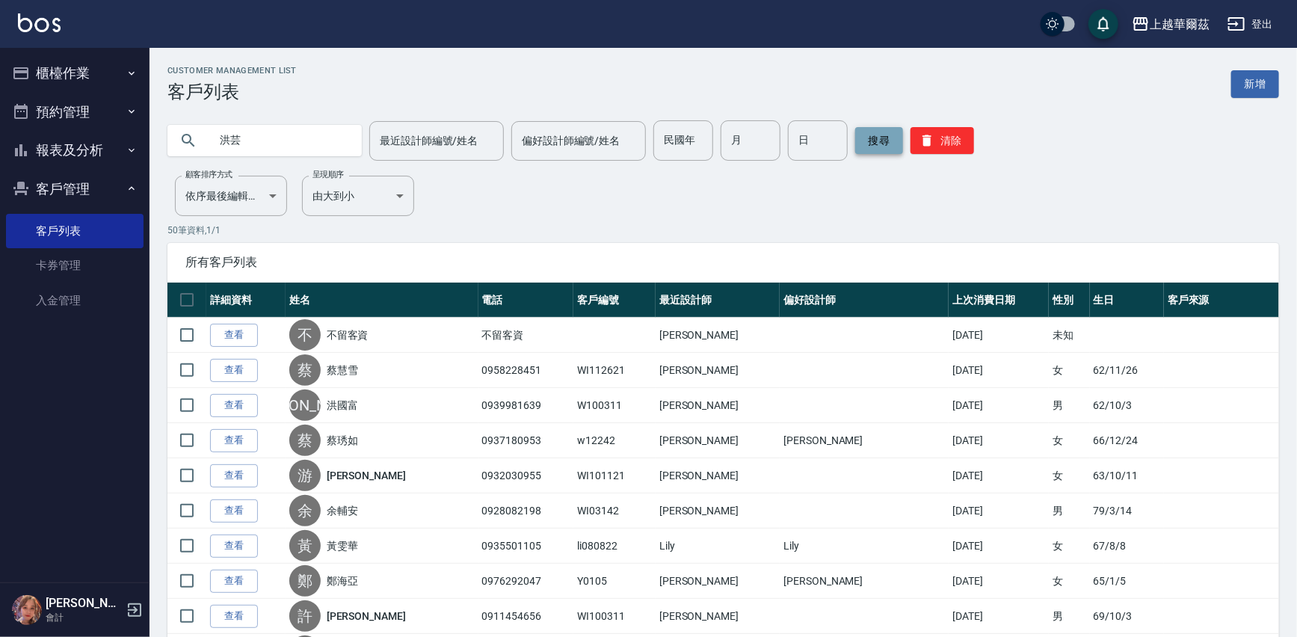
type input "[PERSON_NAME]"
click at [882, 147] on button "搜尋" at bounding box center [879, 140] width 48 height 27
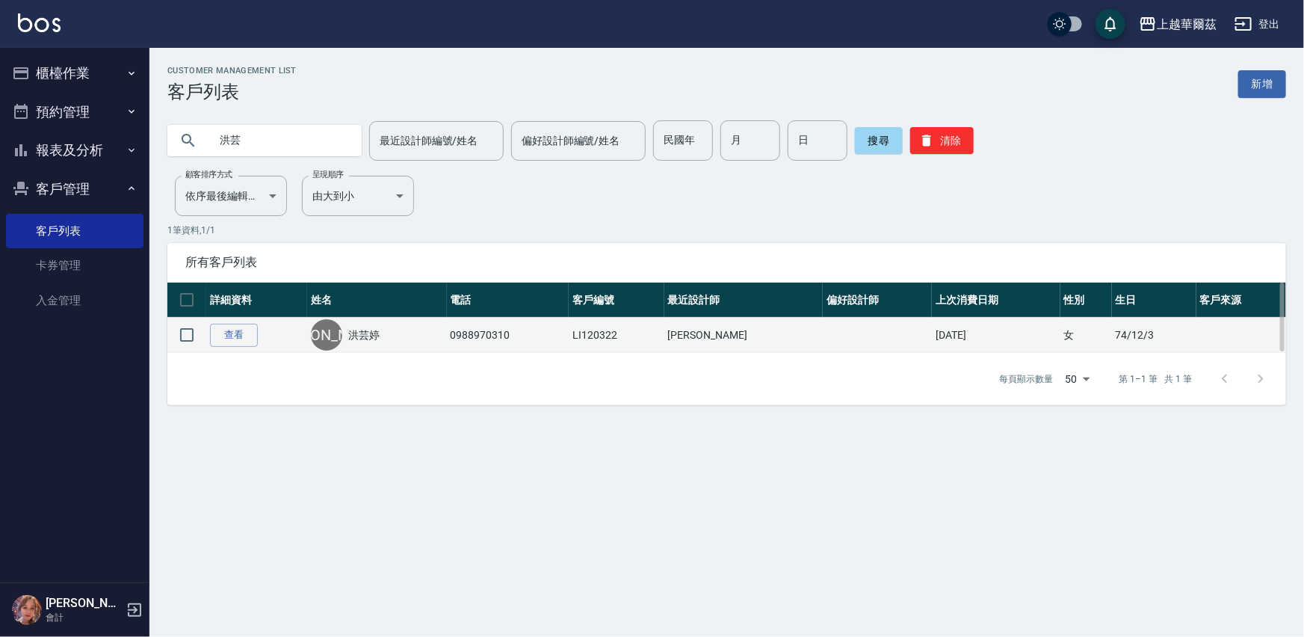
click at [380, 333] on link "[PERSON_NAME]" at bounding box center [363, 334] width 31 height 15
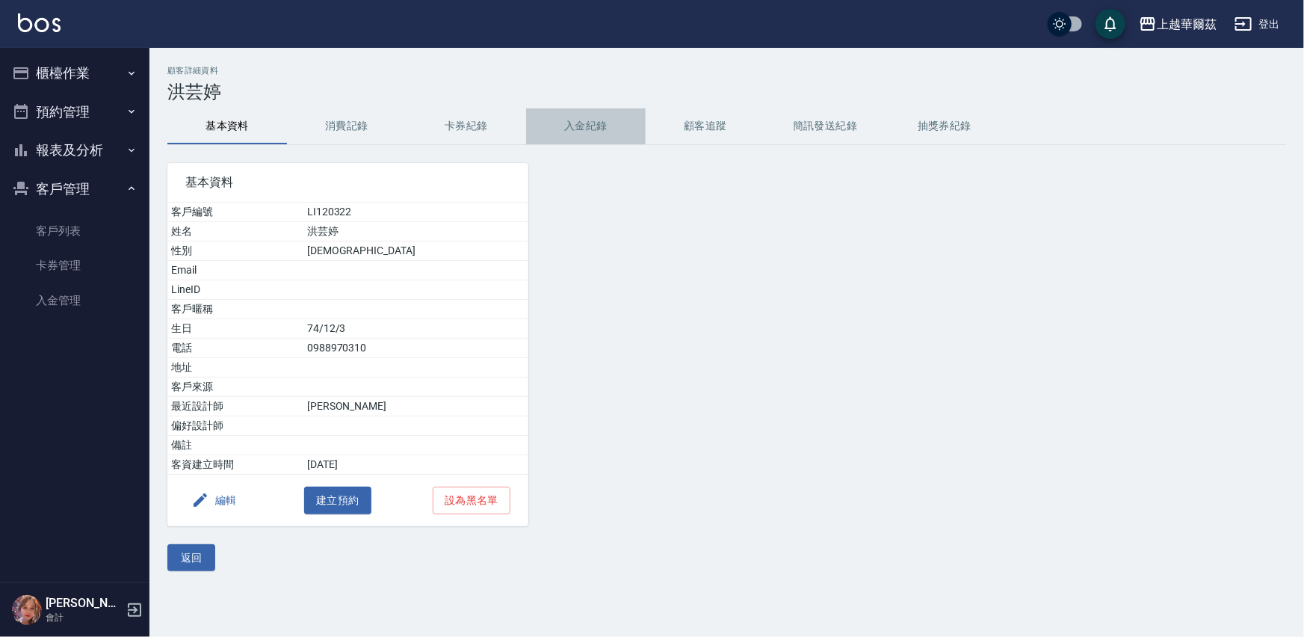
click at [594, 121] on button "入金紀錄" at bounding box center [586, 126] width 120 height 36
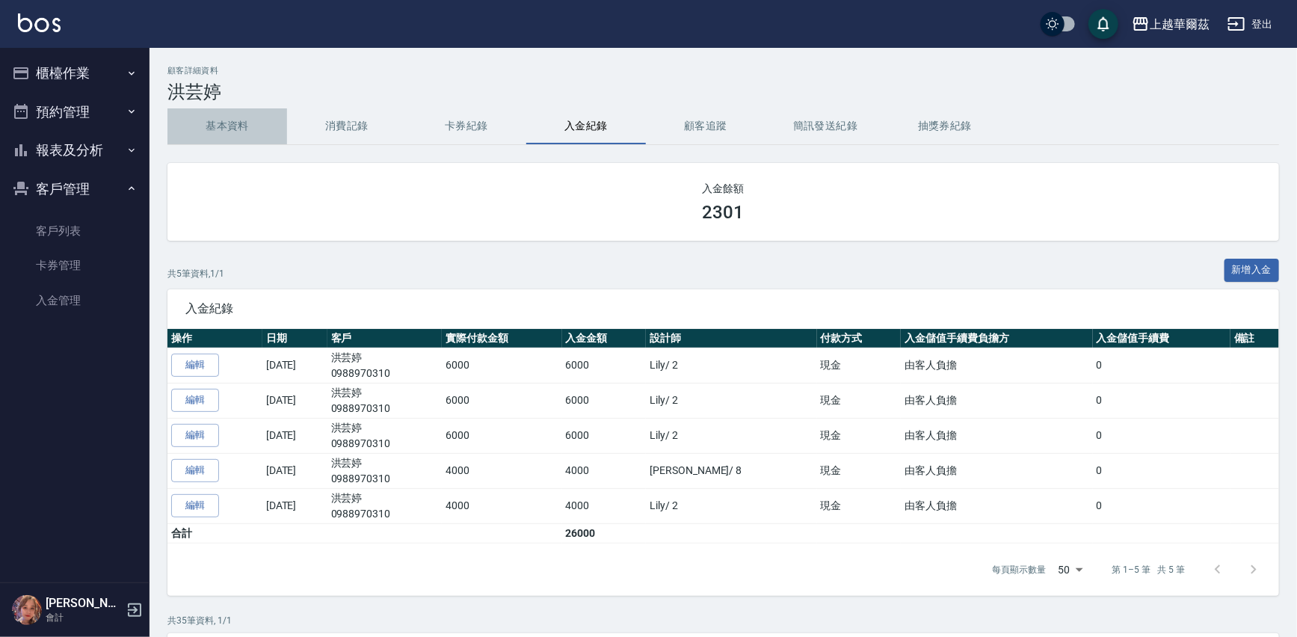
click at [233, 133] on button "基本資料" at bounding box center [227, 126] width 120 height 36
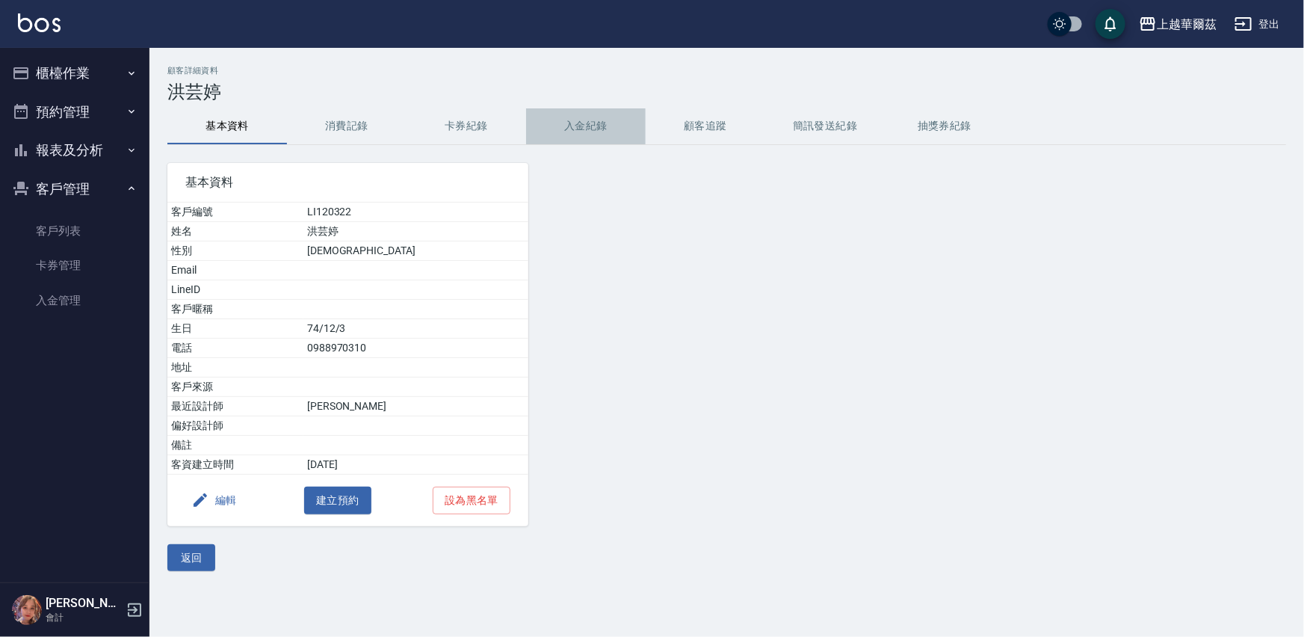
click at [567, 125] on button "入金紀錄" at bounding box center [586, 126] width 120 height 36
